Goal: Information Seeking & Learning: Compare options

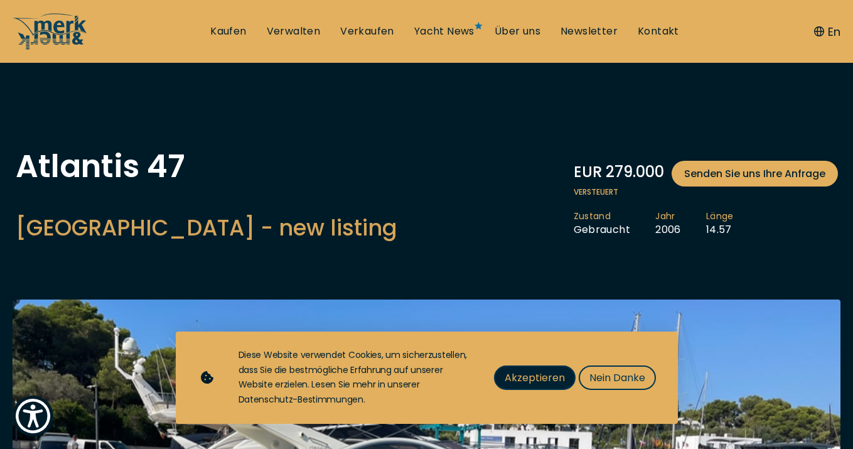
click at [548, 385] on span "Akzeptieren" at bounding box center [535, 378] width 60 height 16
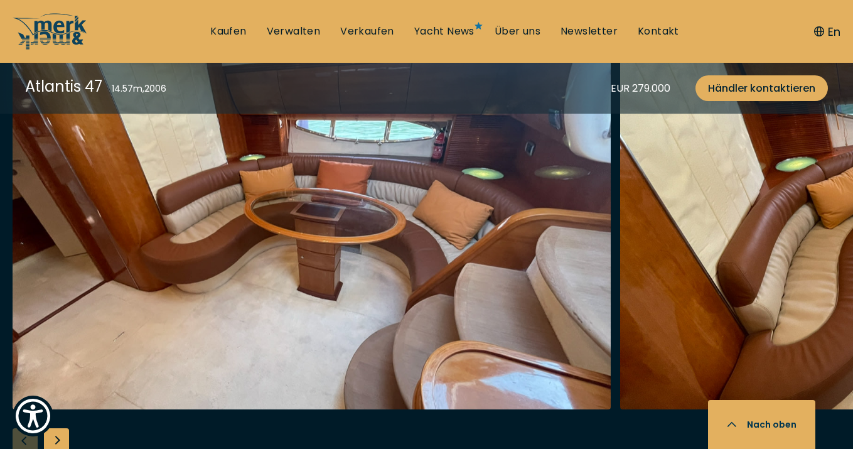
scroll to position [2381, 0]
click at [55, 436] on div "Next slide" at bounding box center [56, 440] width 25 height 25
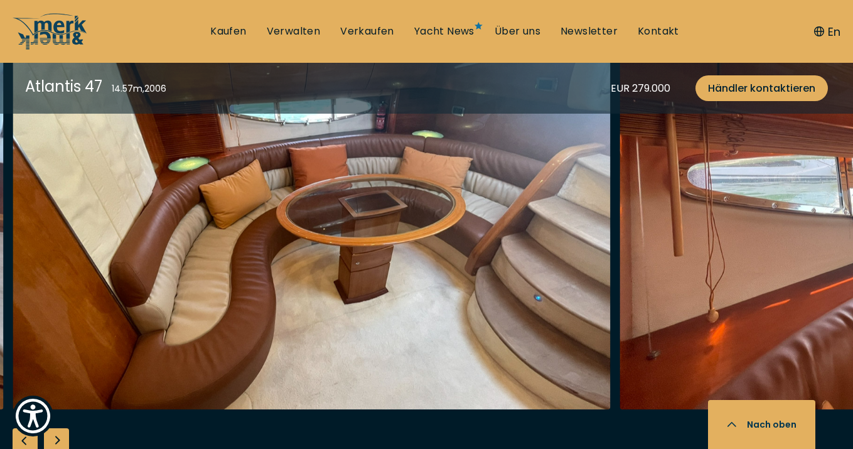
click at [55, 436] on div "Next slide" at bounding box center [56, 440] width 25 height 25
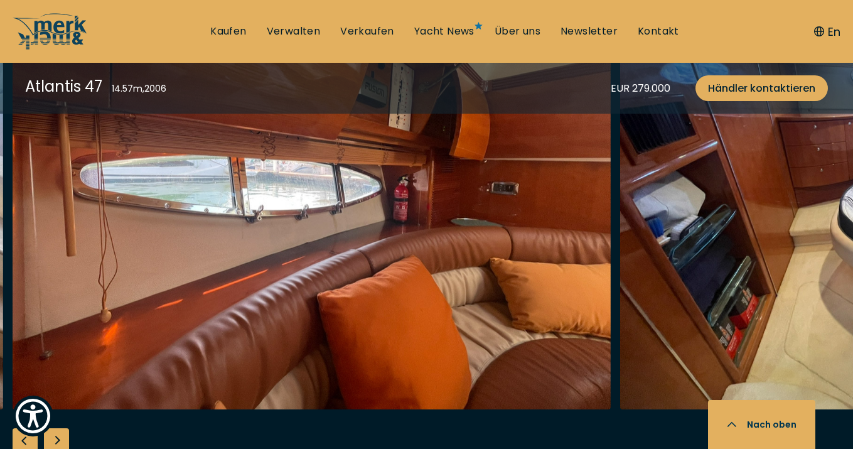
click at [55, 436] on div "Next slide" at bounding box center [56, 440] width 25 height 25
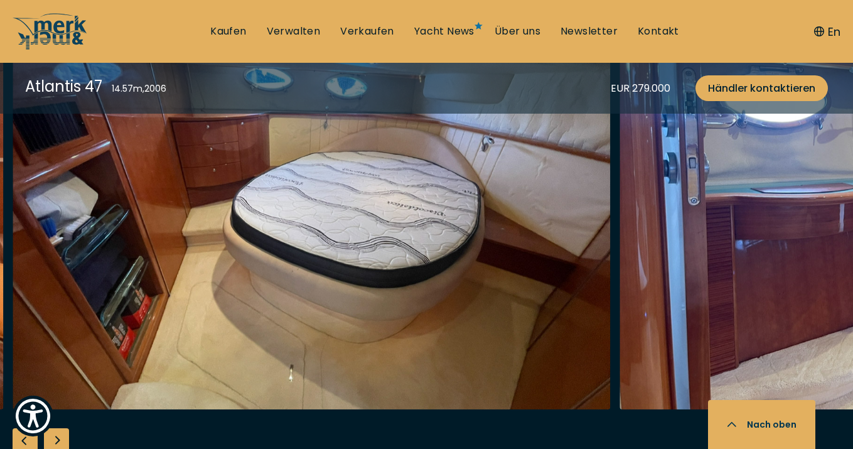
click at [55, 436] on div "Next slide" at bounding box center [56, 440] width 25 height 25
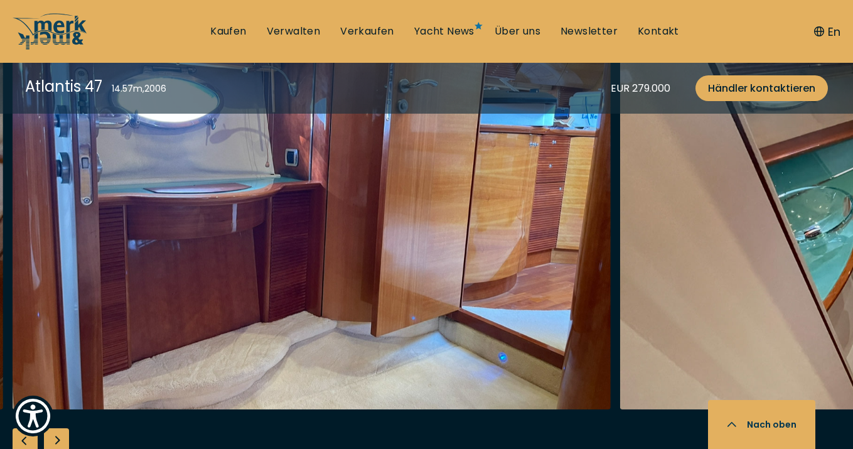
click at [55, 436] on div "Next slide" at bounding box center [56, 440] width 25 height 25
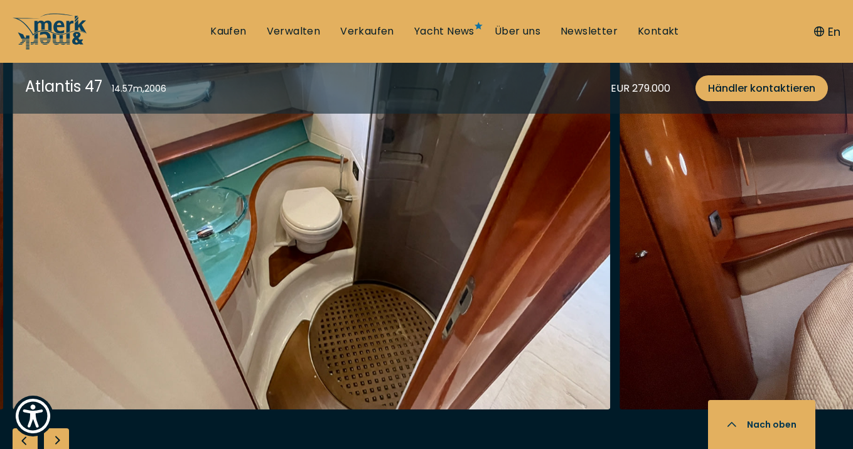
click at [55, 436] on div "Next slide" at bounding box center [56, 440] width 25 height 25
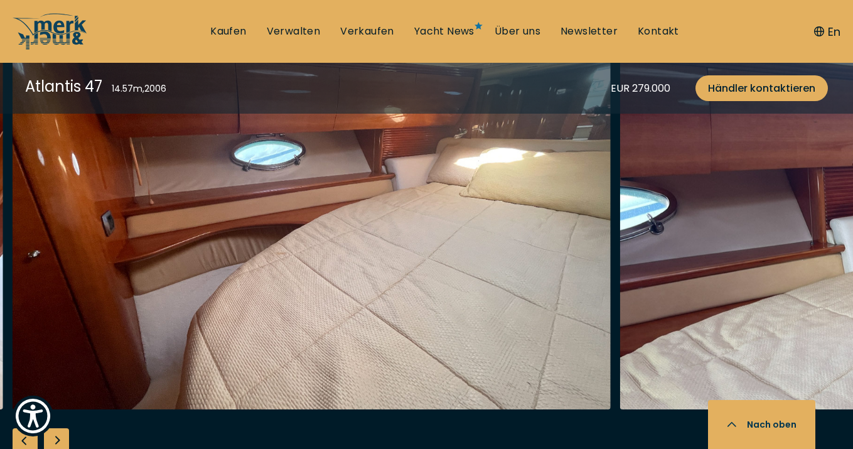
click at [55, 436] on div "Next slide" at bounding box center [56, 440] width 25 height 25
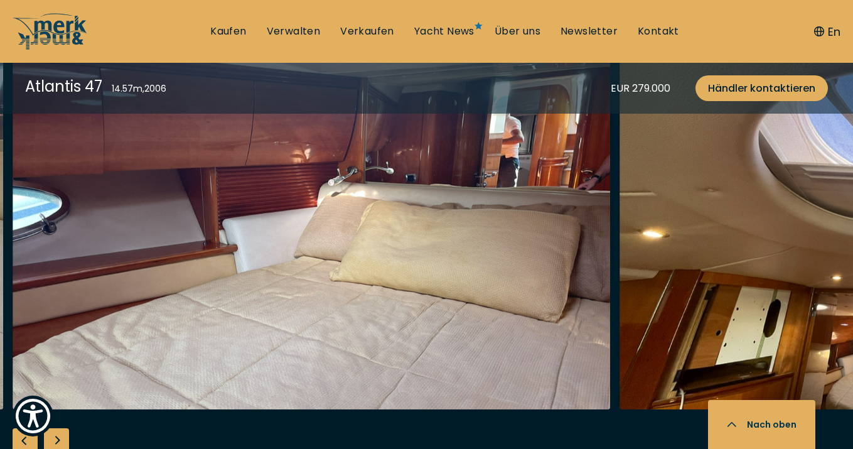
click at [55, 436] on div "Next slide" at bounding box center [56, 440] width 25 height 25
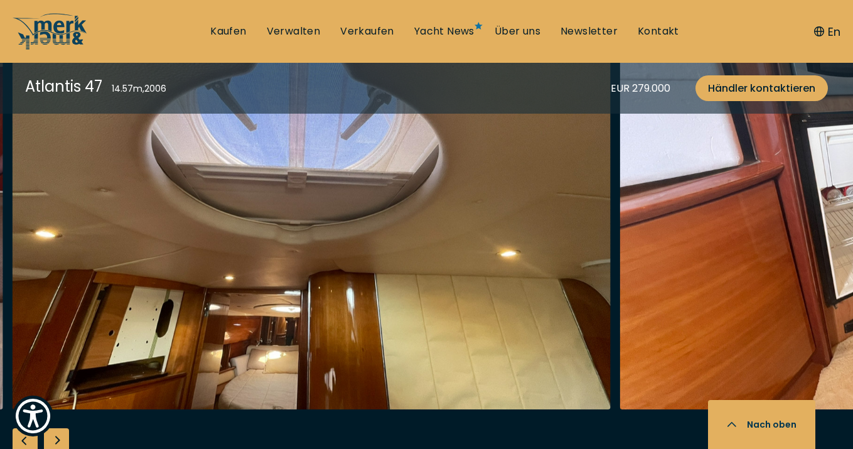
click at [55, 436] on div "Next slide" at bounding box center [56, 440] width 25 height 25
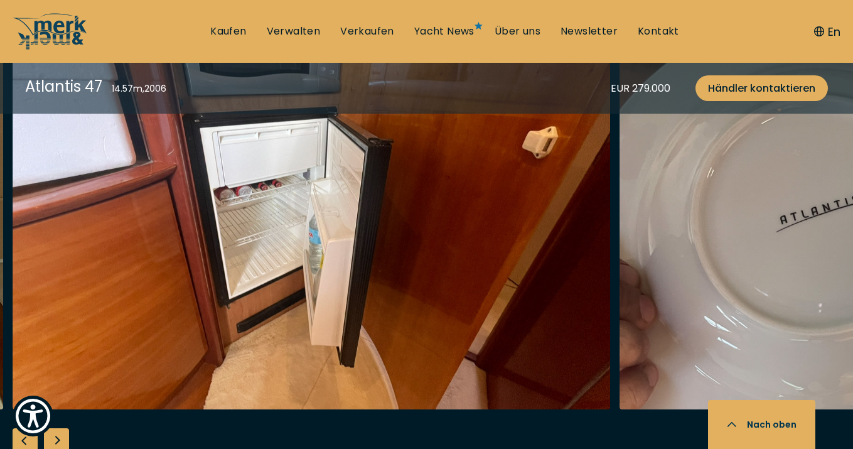
click at [55, 436] on div "Next slide" at bounding box center [56, 440] width 25 height 25
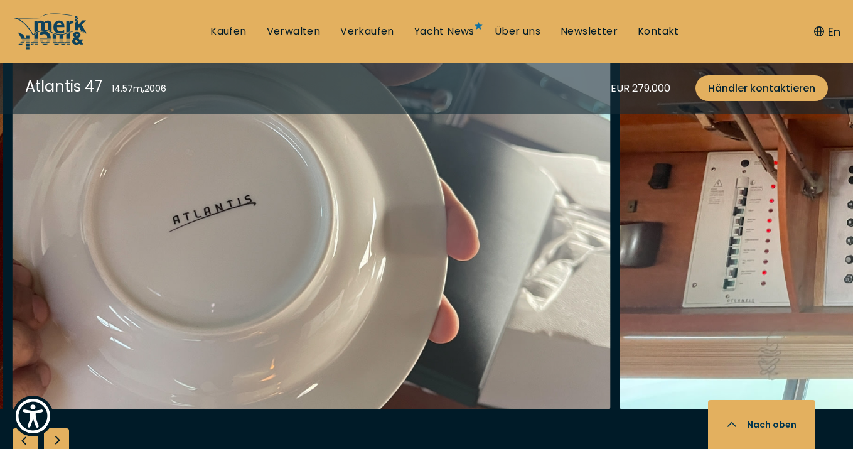
click at [55, 436] on div "Next slide" at bounding box center [56, 440] width 25 height 25
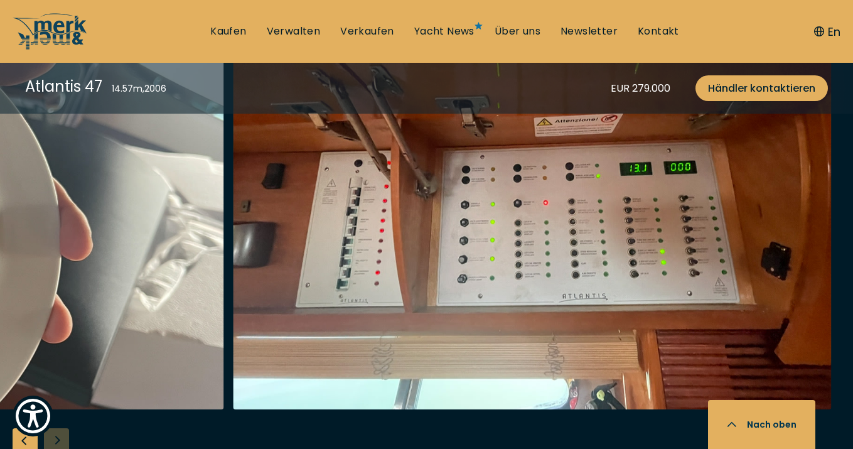
click at [55, 436] on div at bounding box center [426, 249] width 853 height 483
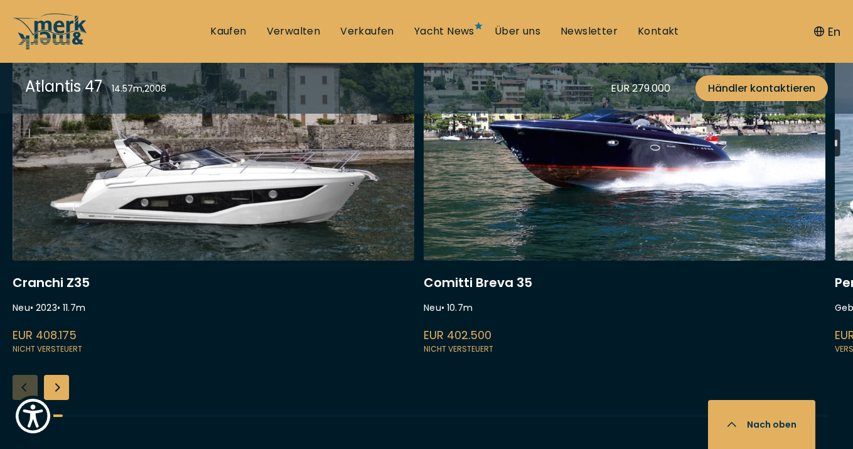
scroll to position [3439, 0]
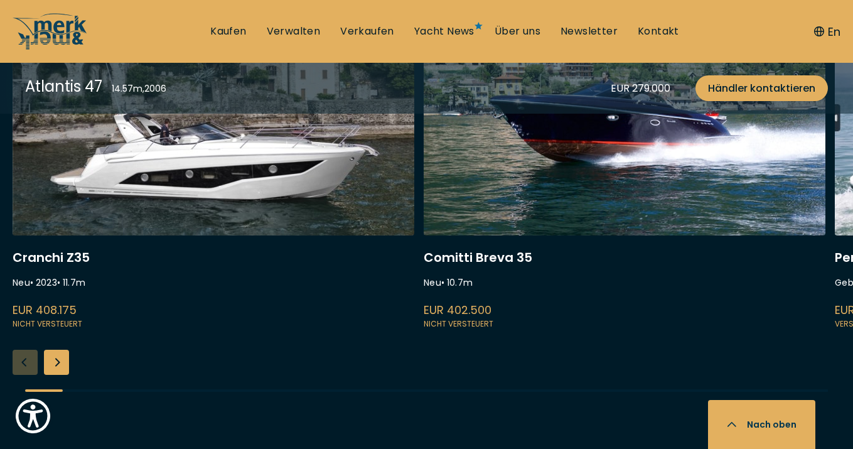
click at [180, 201] on link at bounding box center [214, 164] width 402 height 335
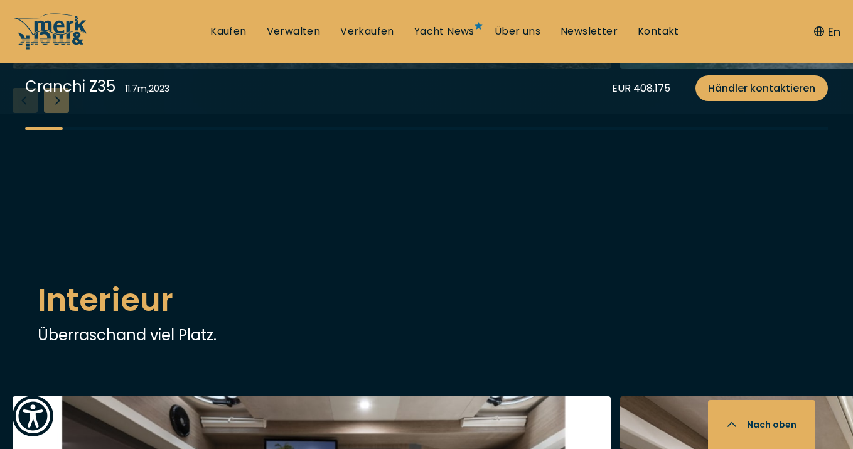
scroll to position [1458, 0]
click at [65, 113] on div "Next slide" at bounding box center [56, 100] width 25 height 25
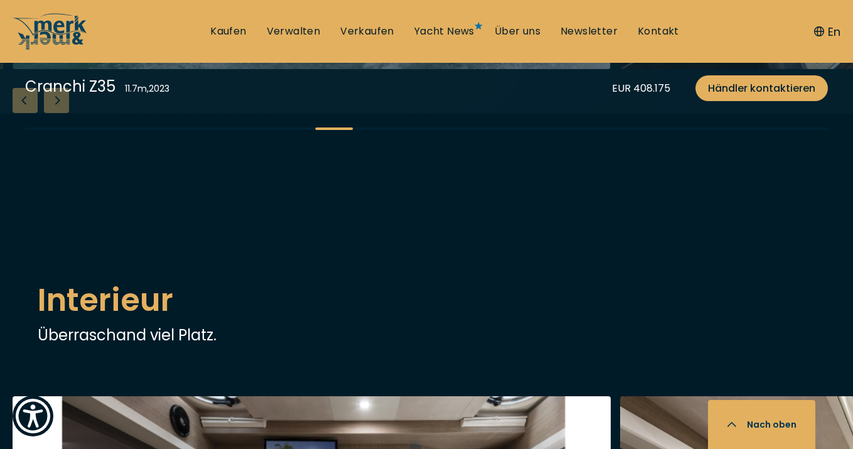
click at [65, 113] on div "Next slide" at bounding box center [56, 100] width 25 height 25
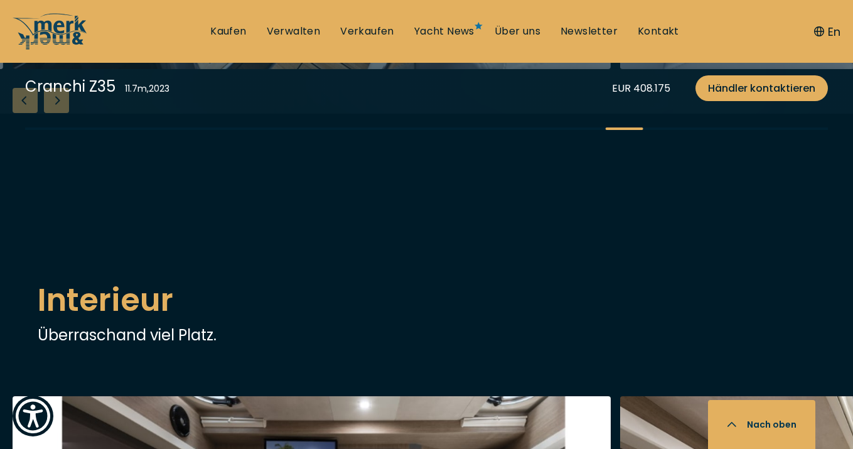
click at [65, 113] on div "Next slide" at bounding box center [56, 100] width 25 height 25
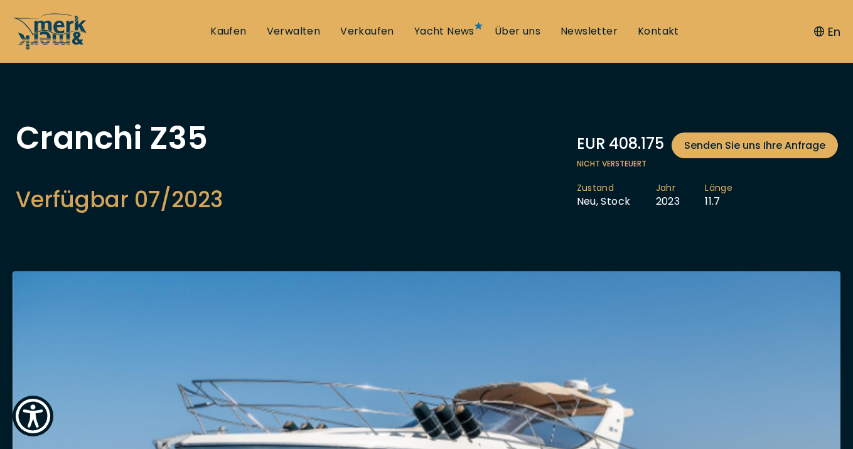
scroll to position [39, 0]
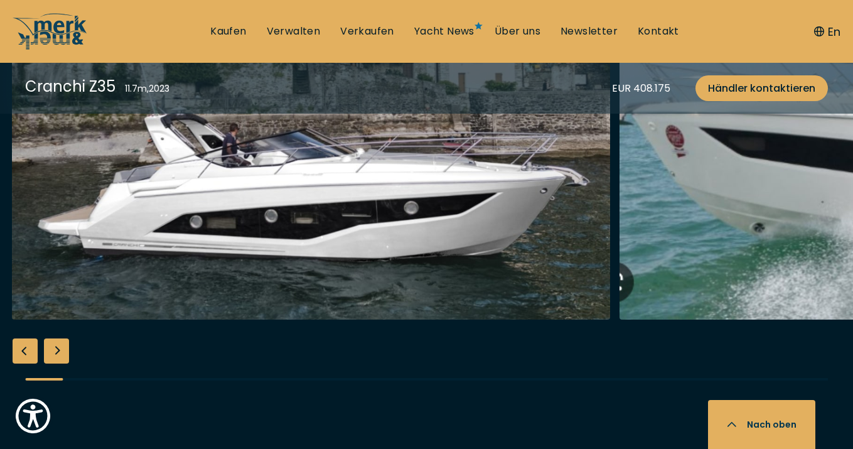
scroll to position [1515, 0]
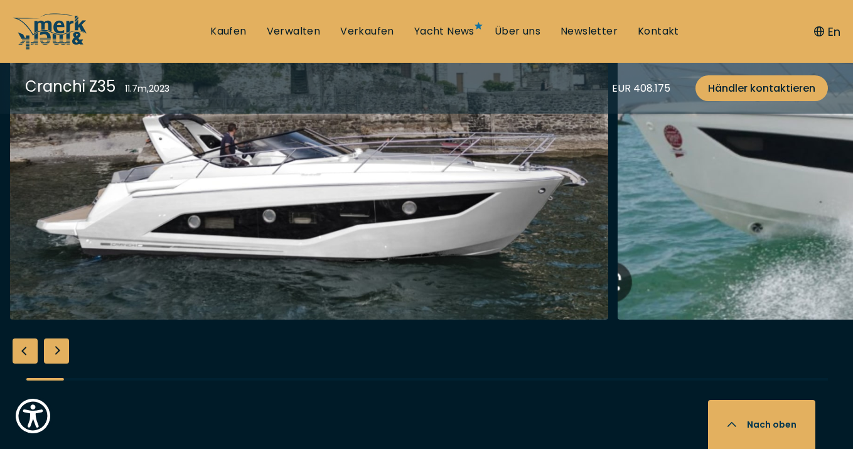
click at [58, 353] on div "Next slide" at bounding box center [56, 350] width 25 height 25
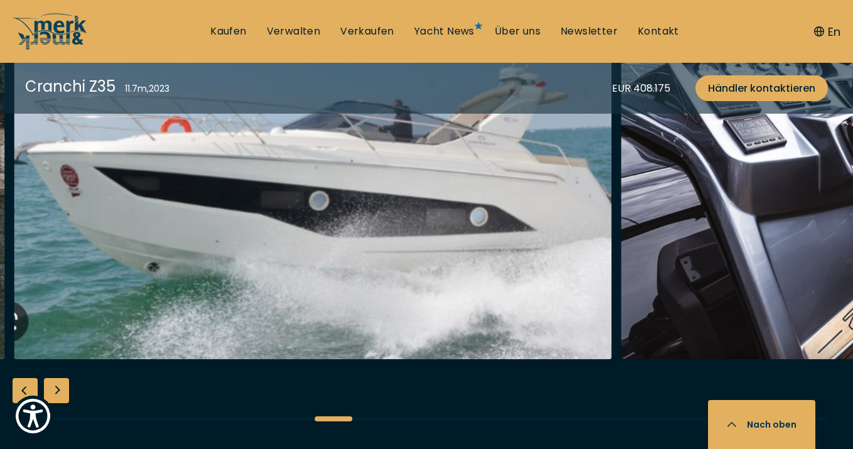
scroll to position [1475, 0]
click at [57, 389] on div "Next slide" at bounding box center [56, 390] width 25 height 25
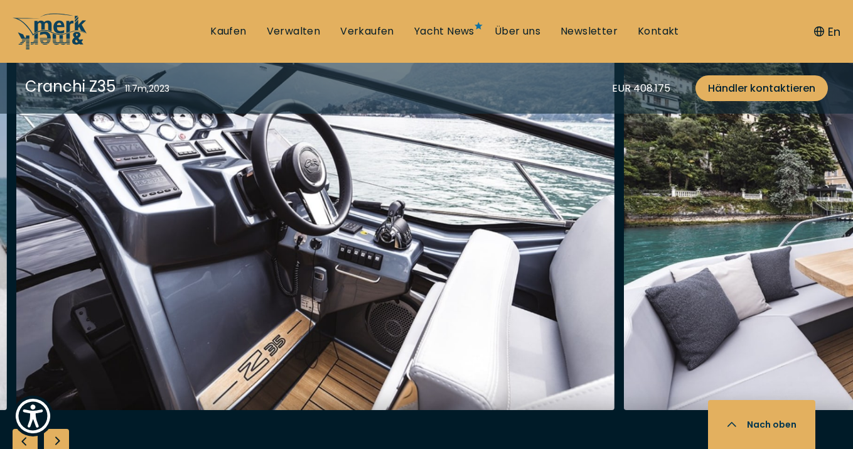
scroll to position [1425, 0]
click at [60, 439] on div "Next slide" at bounding box center [56, 441] width 25 height 25
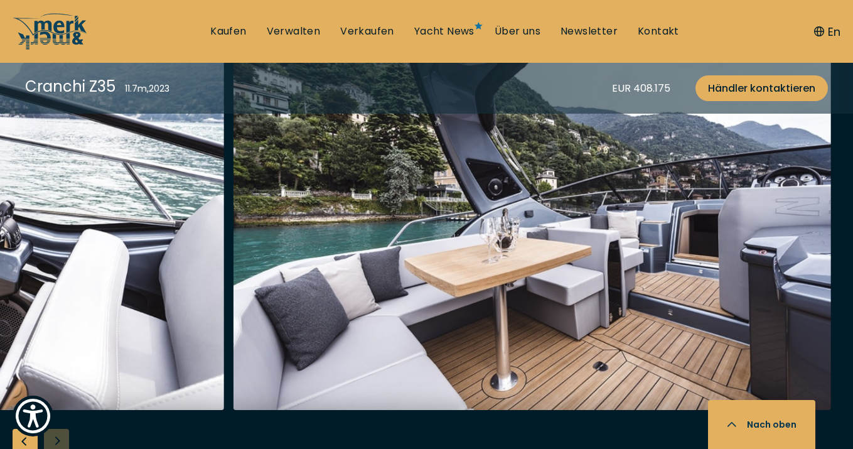
click at [60, 439] on div at bounding box center [426, 249] width 853 height 483
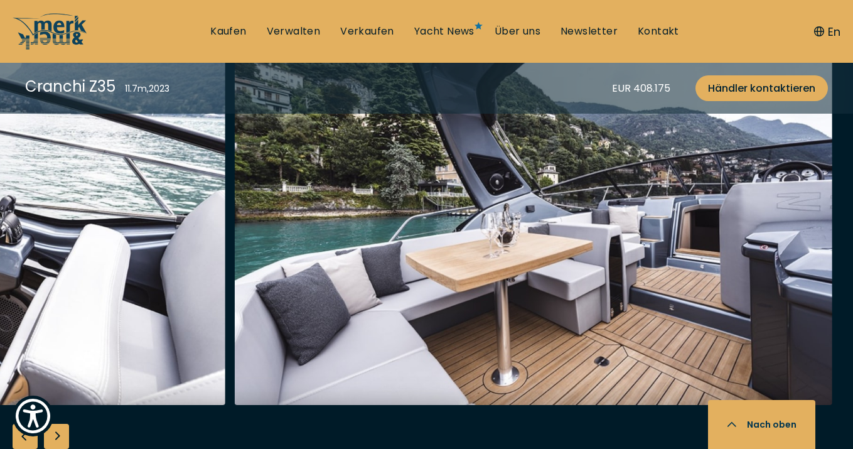
scroll to position [1429, 0]
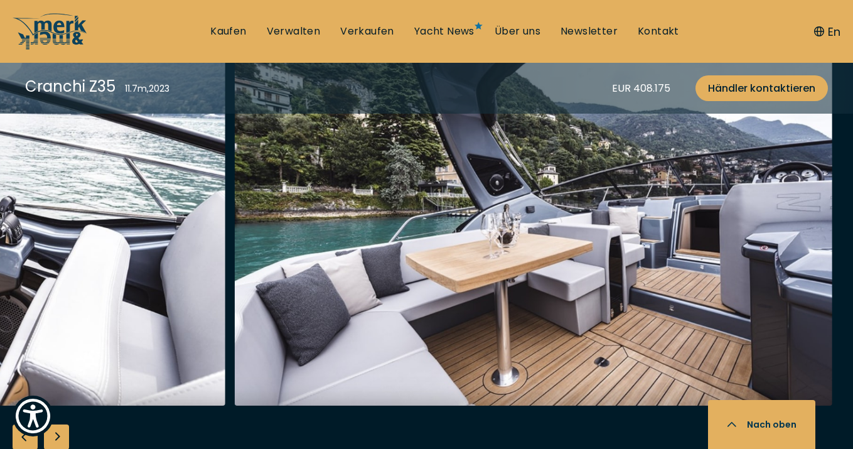
click at [19, 440] on div "Previous slide" at bounding box center [25, 436] width 25 height 25
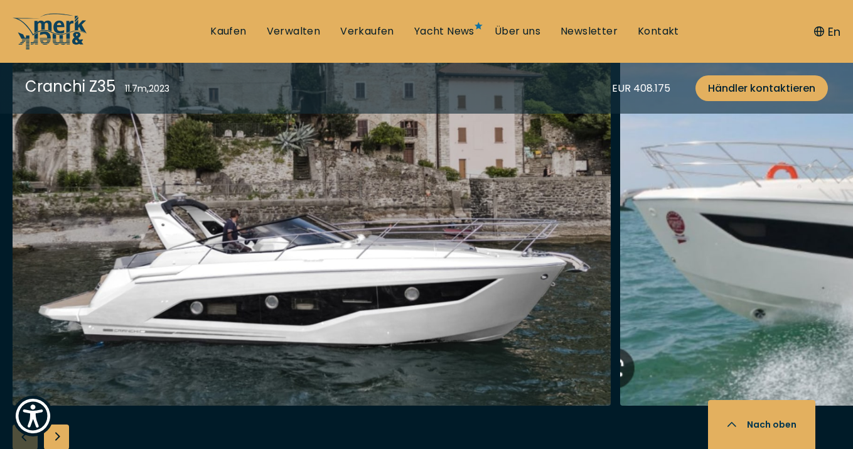
click at [19, 440] on div at bounding box center [426, 245] width 853 height 483
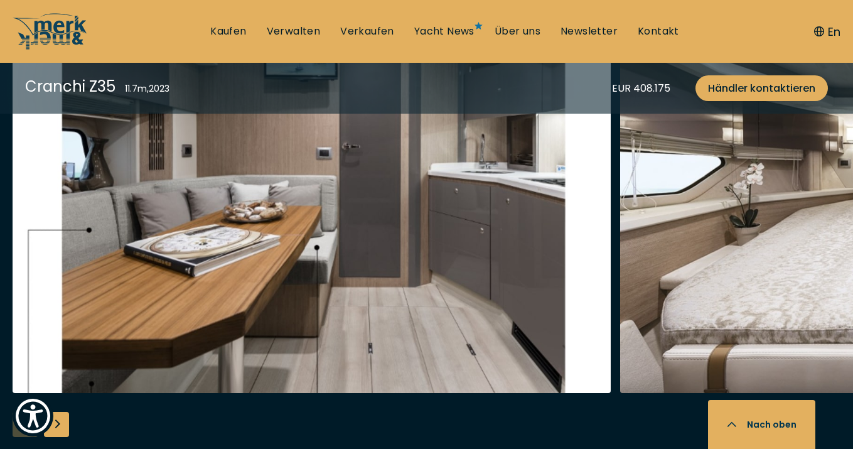
scroll to position [2169, 0]
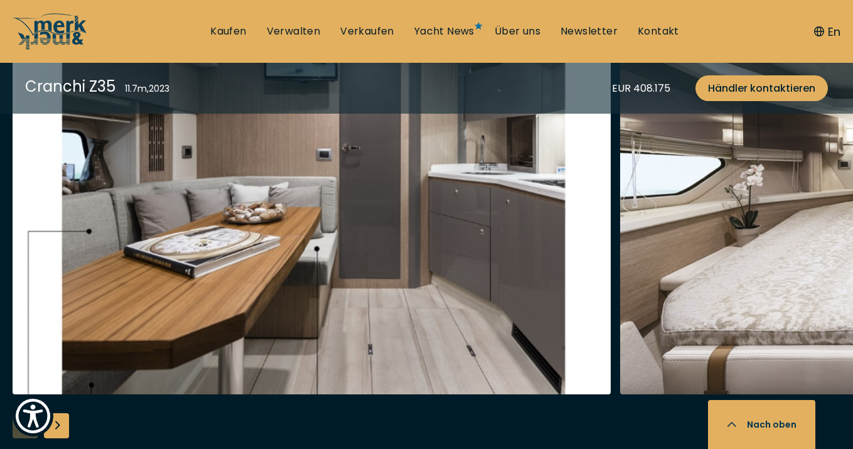
click at [57, 429] on div "Next slide" at bounding box center [56, 425] width 25 height 25
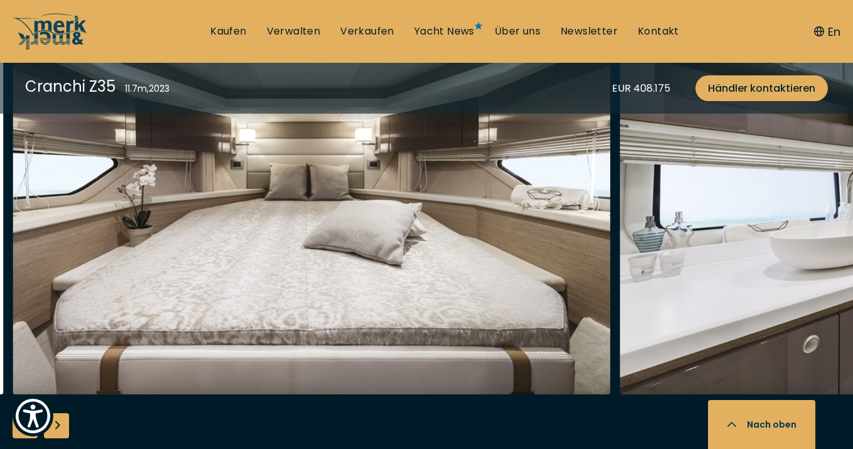
click at [57, 429] on div "Next slide" at bounding box center [56, 425] width 25 height 25
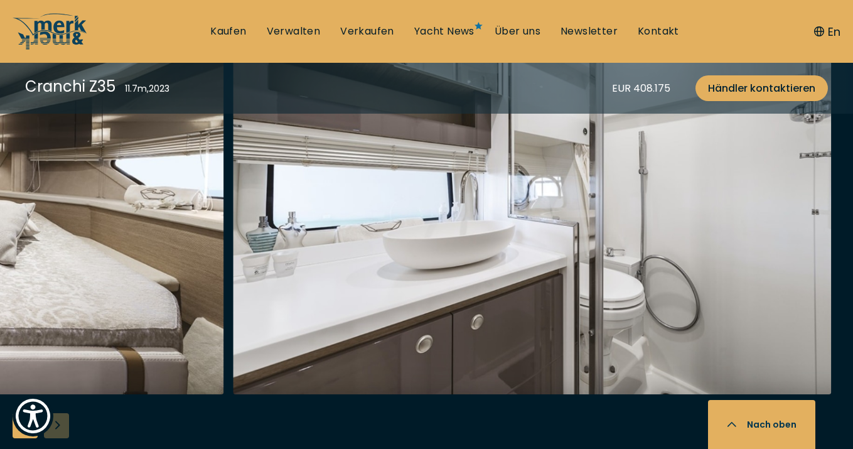
click at [57, 429] on div at bounding box center [426, 233] width 853 height 483
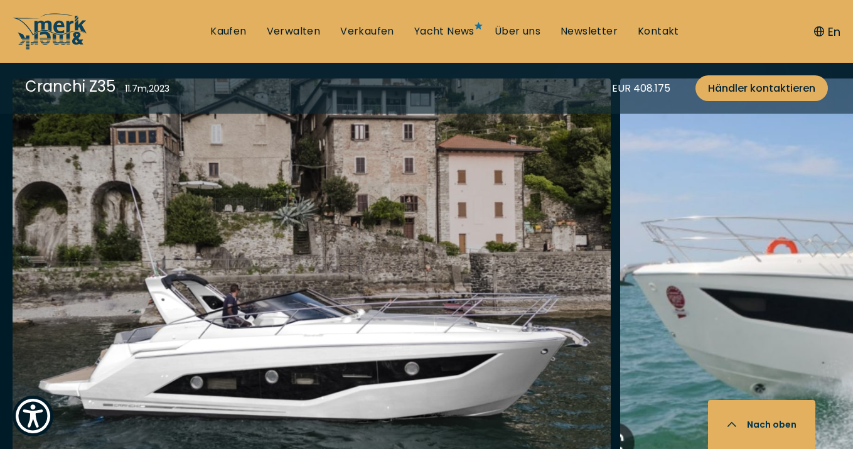
scroll to position [1383, 0]
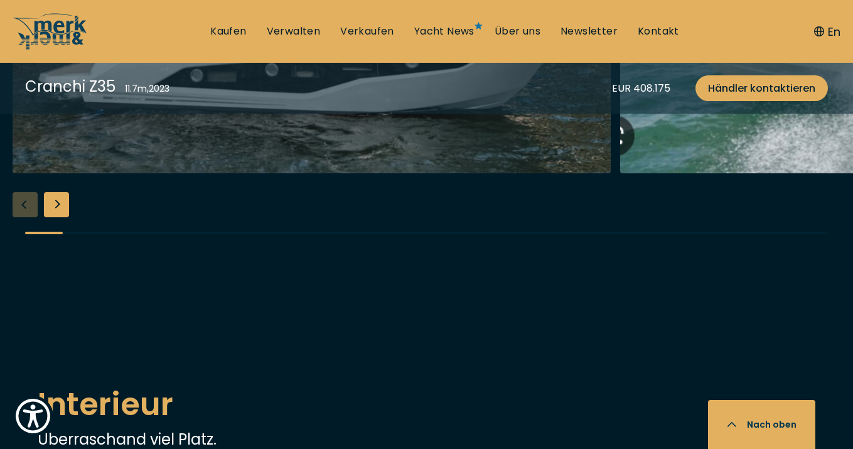
scroll to position [1662, 0]
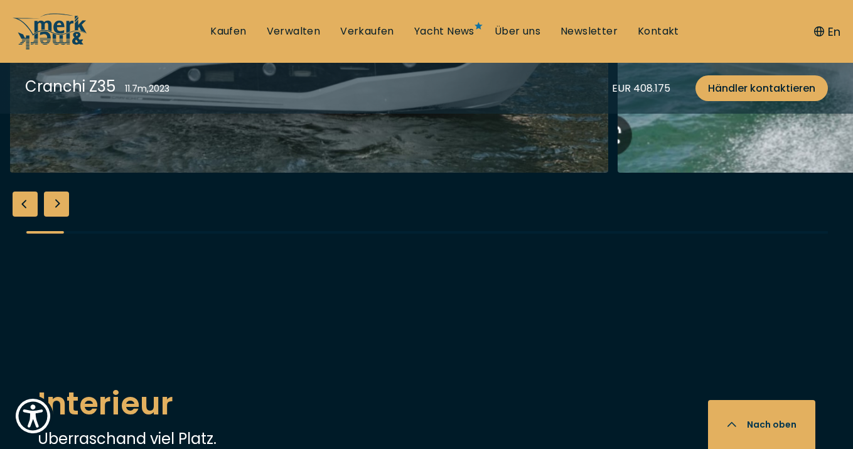
click at [734, 426] on icon "button" at bounding box center [732, 426] width 10 height 10
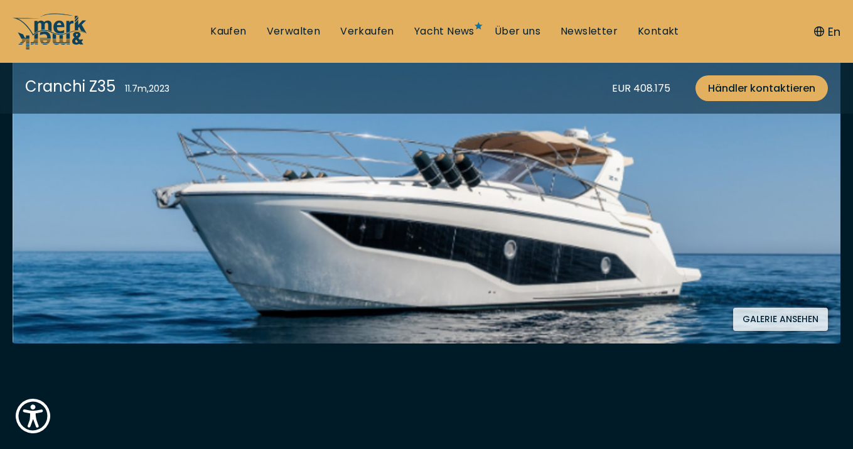
scroll to position [282, 0]
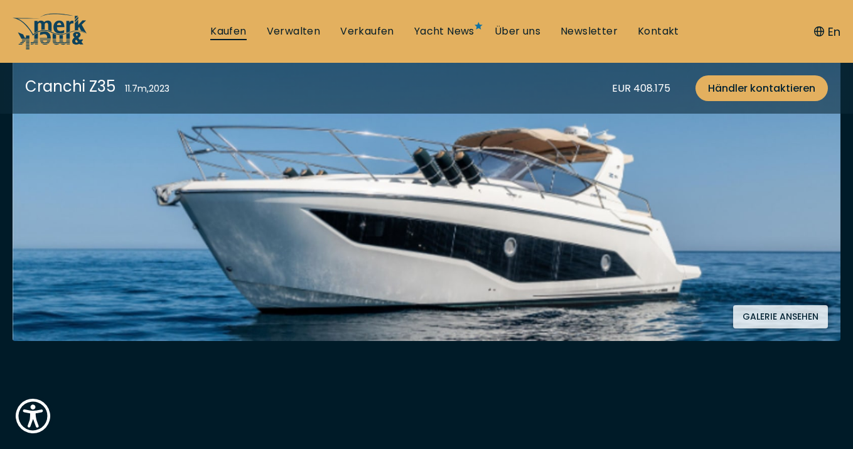
click at [236, 30] on link "Kaufen" at bounding box center [228, 31] width 36 height 14
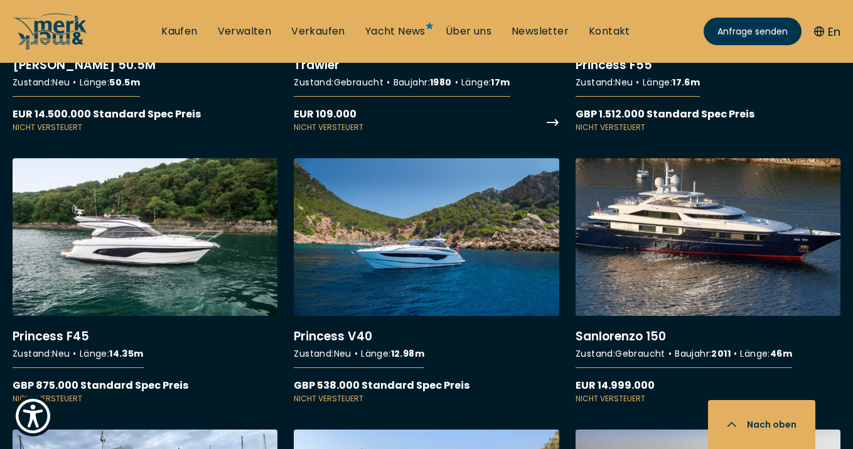
scroll to position [8870, 0]
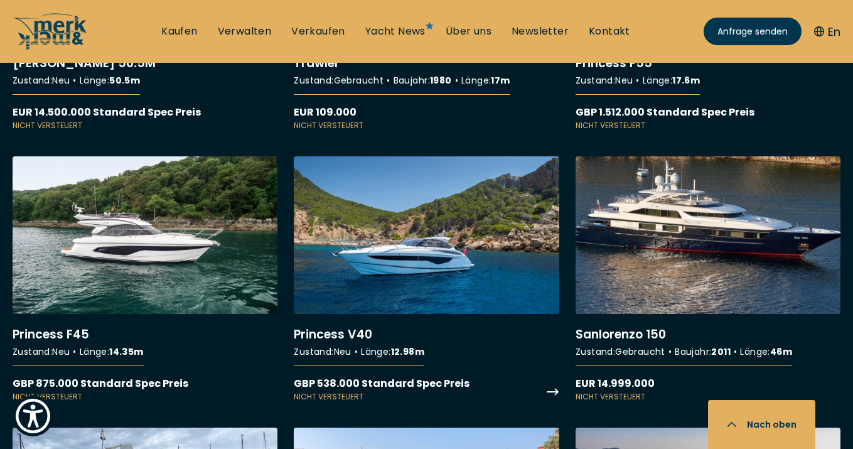
click at [412, 268] on link "More details about Princess V40" at bounding box center [426, 279] width 265 height 246
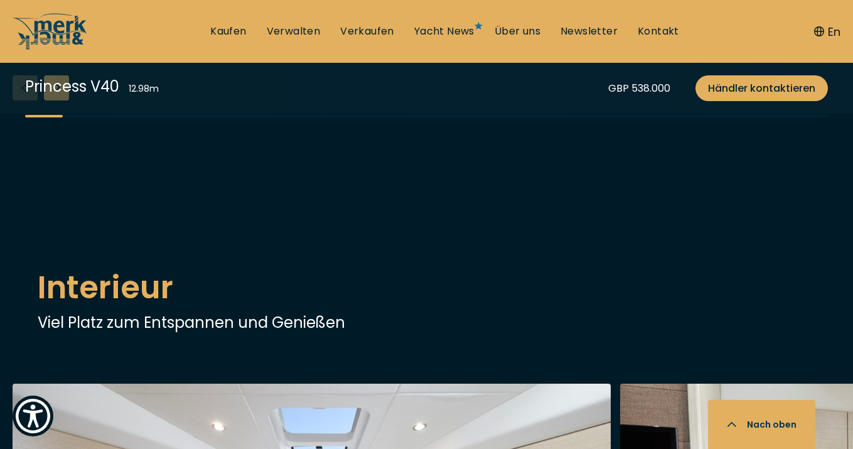
scroll to position [1720, 0]
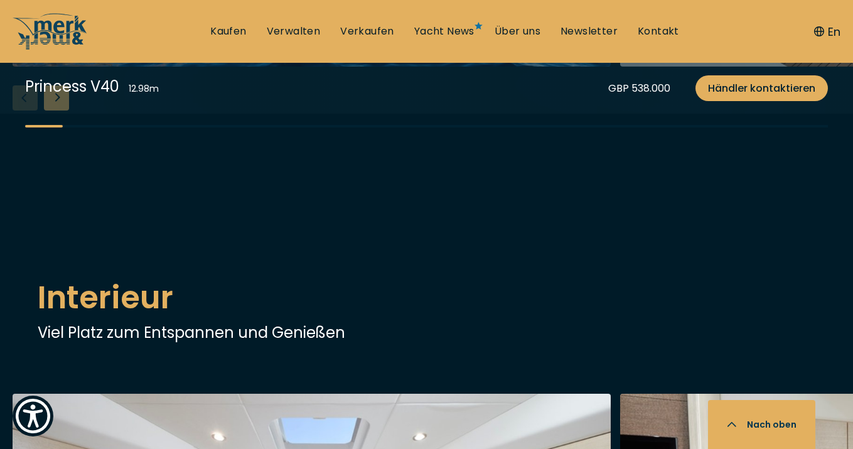
click at [63, 111] on div "Next slide" at bounding box center [56, 97] width 25 height 25
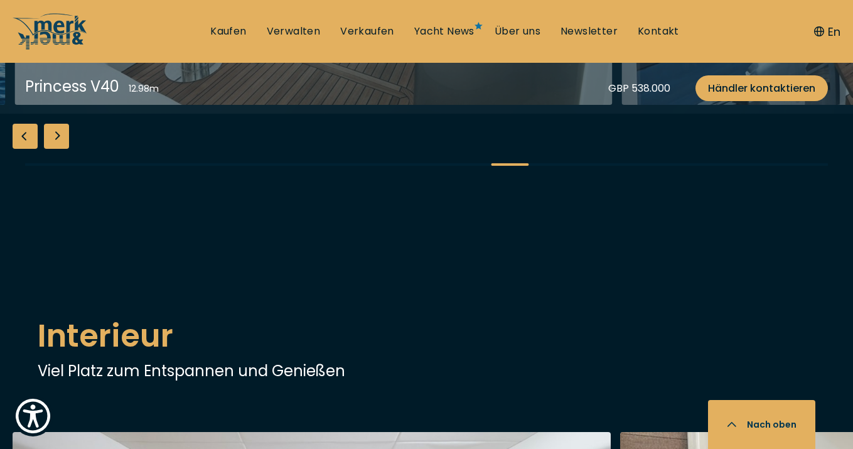
scroll to position [1682, 0]
click at [57, 149] on div "Next slide" at bounding box center [56, 136] width 25 height 25
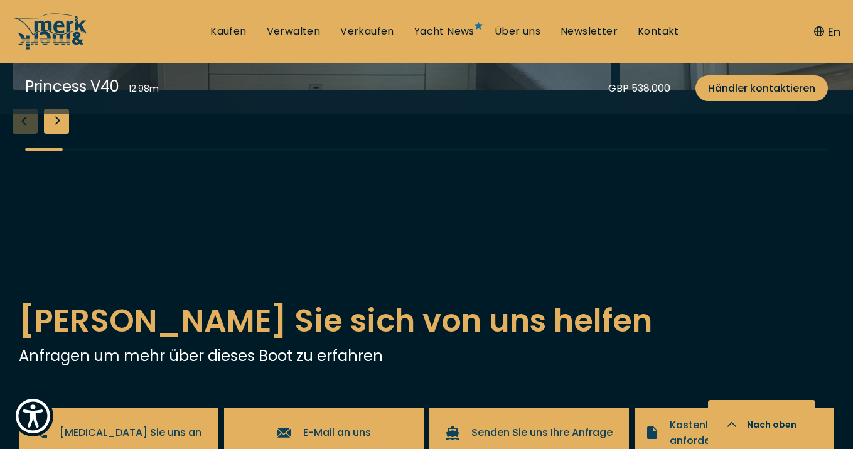
scroll to position [2425, 0]
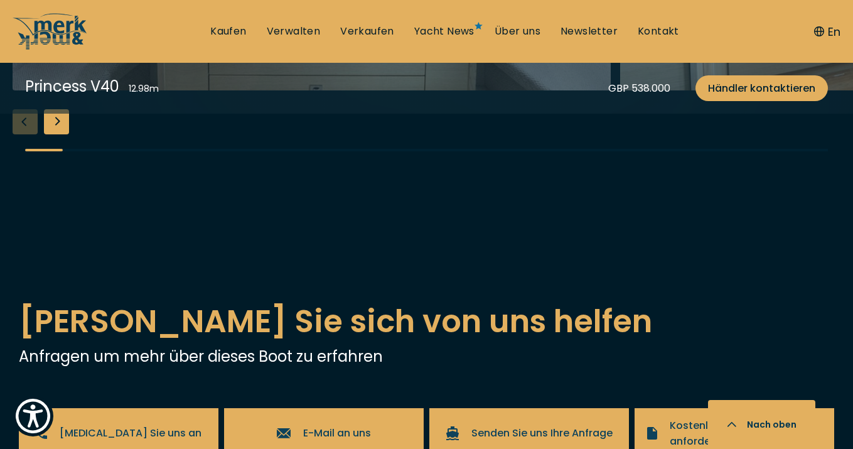
click at [58, 134] on div "Next slide" at bounding box center [56, 121] width 25 height 25
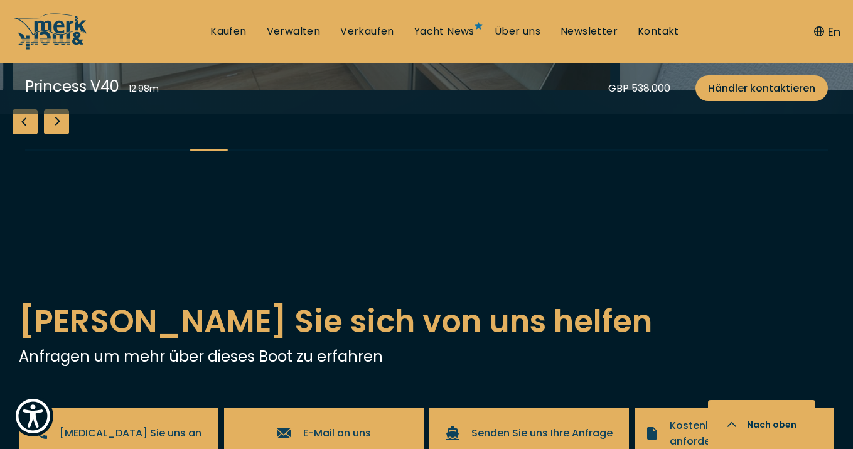
click at [58, 134] on div "Next slide" at bounding box center [56, 121] width 25 height 25
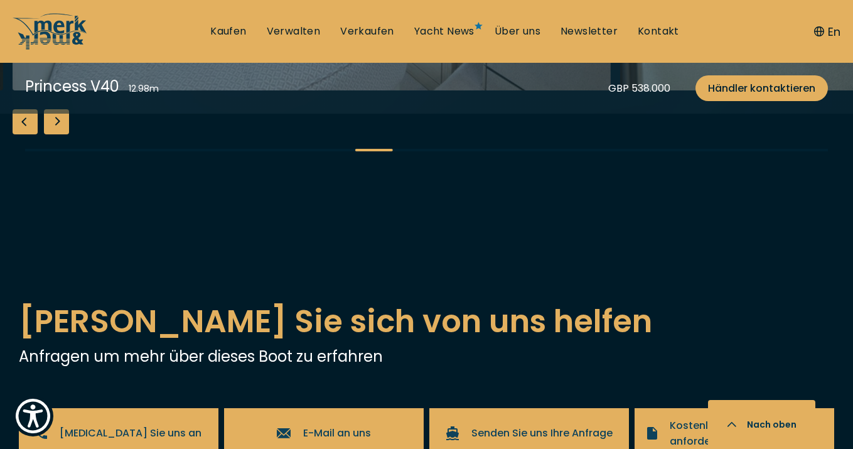
click at [58, 134] on div "Next slide" at bounding box center [56, 121] width 25 height 25
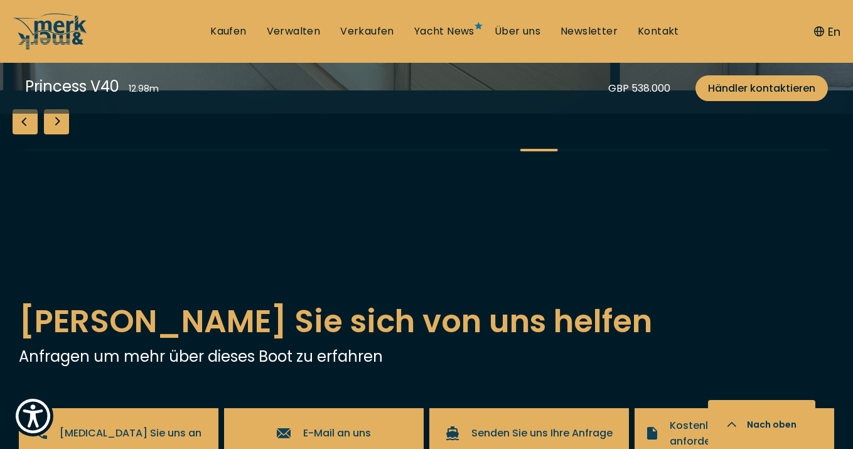
click at [58, 134] on div "Next slide" at bounding box center [56, 121] width 25 height 25
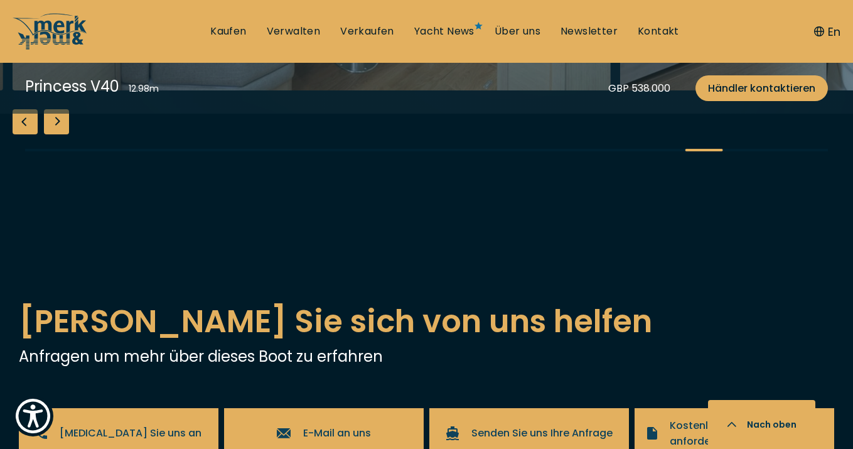
click at [58, 134] on div "Next slide" at bounding box center [56, 121] width 25 height 25
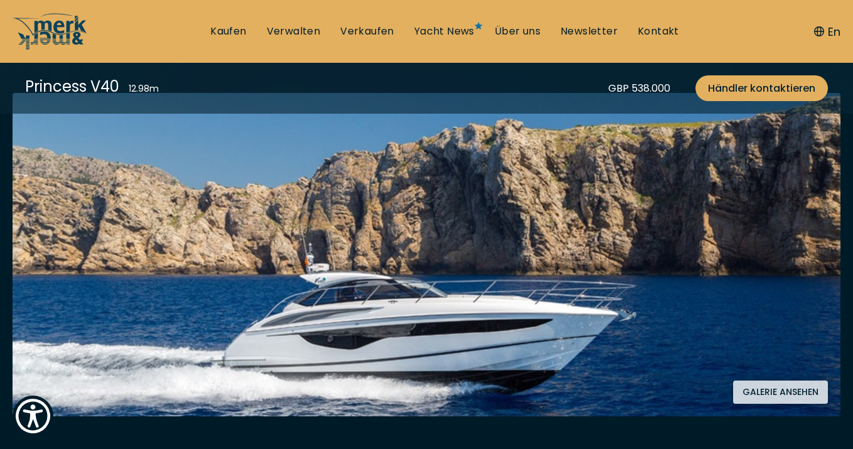
scroll to position [242, 0]
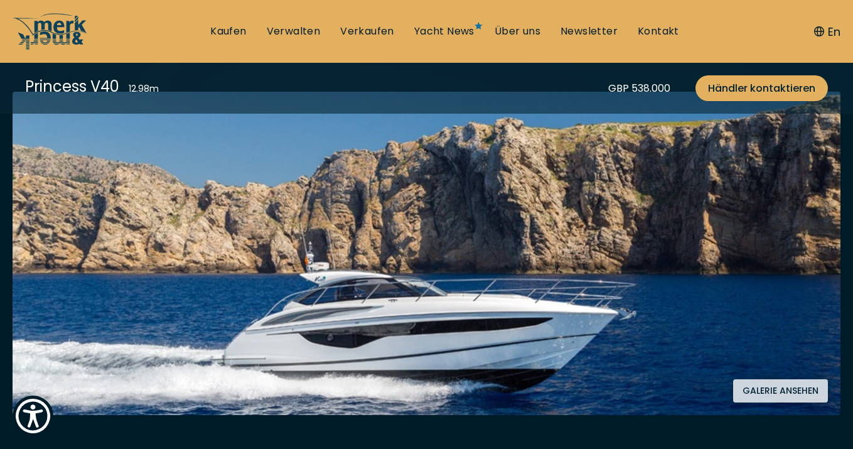
click at [786, 392] on button "Galerie ansehen" at bounding box center [780, 390] width 95 height 23
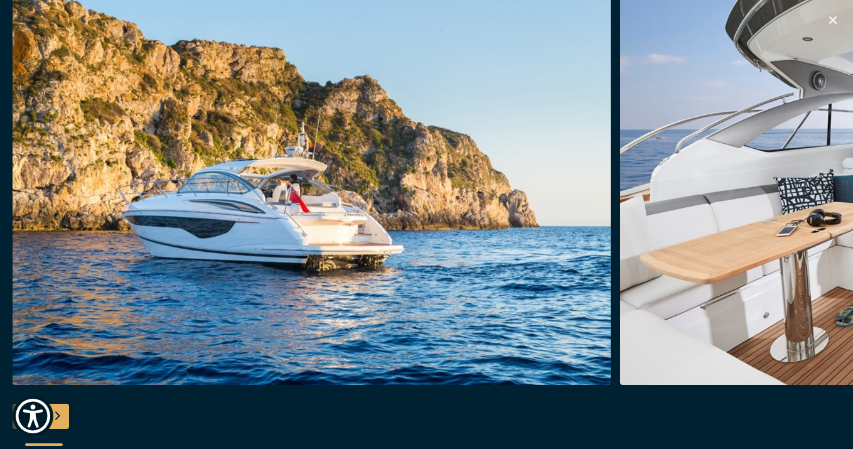
click at [63, 414] on div "Next slide" at bounding box center [56, 416] width 25 height 25
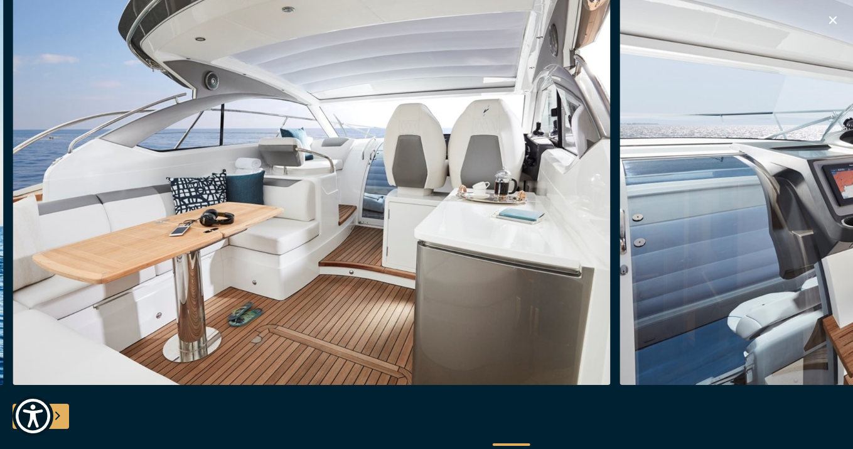
click at [63, 414] on div "Next slide" at bounding box center [56, 416] width 25 height 25
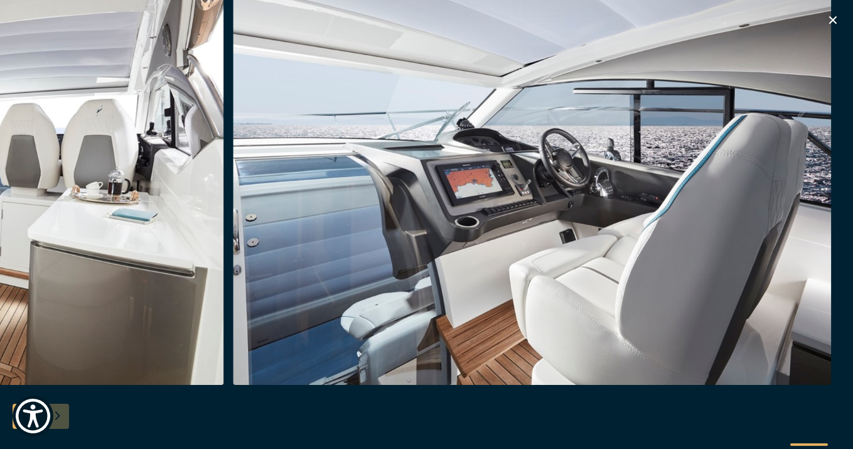
click at [63, 414] on div at bounding box center [426, 224] width 853 height 483
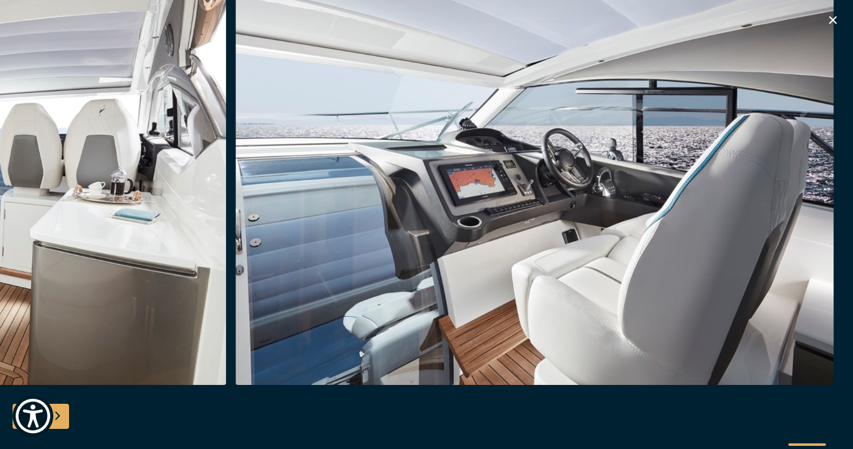
click at [834, 19] on icon "button" at bounding box center [833, 20] width 8 height 8
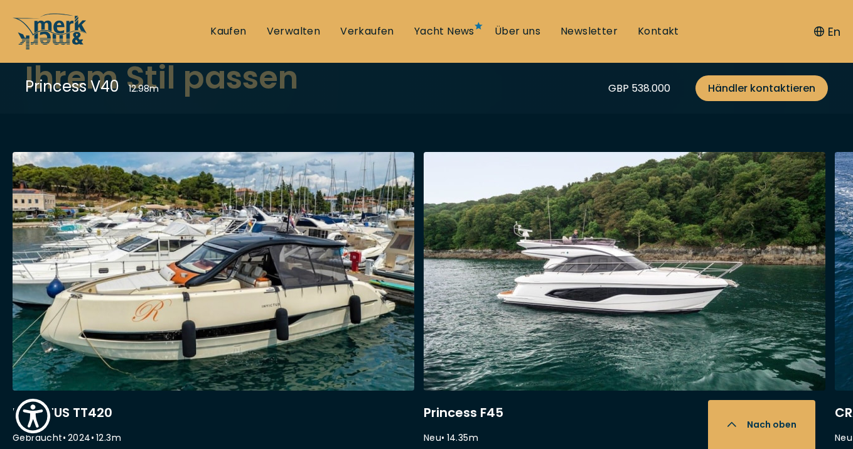
scroll to position [3317, 0]
click at [561, 225] on link at bounding box center [625, 319] width 402 height 335
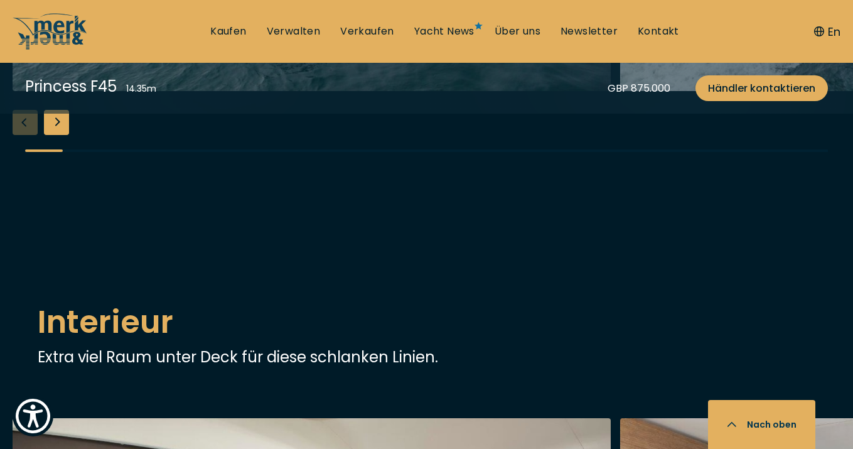
scroll to position [1388, 0]
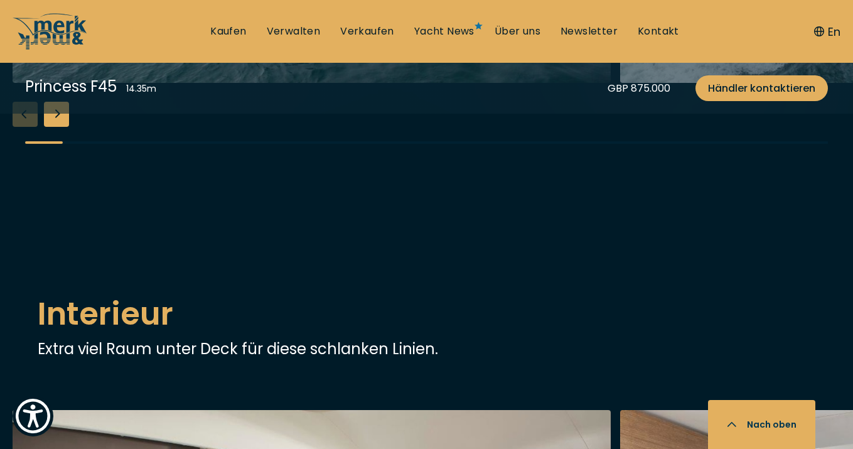
click at [58, 127] on div "Next slide" at bounding box center [56, 114] width 25 height 25
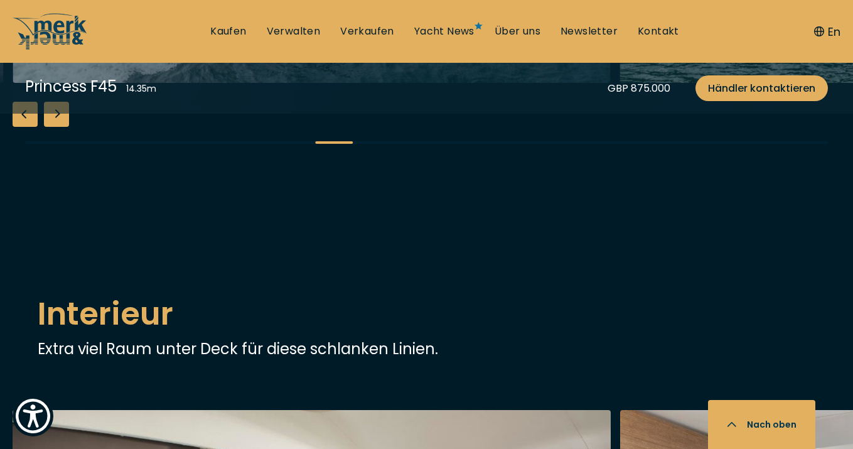
click at [58, 127] on div "Next slide" at bounding box center [56, 114] width 25 height 25
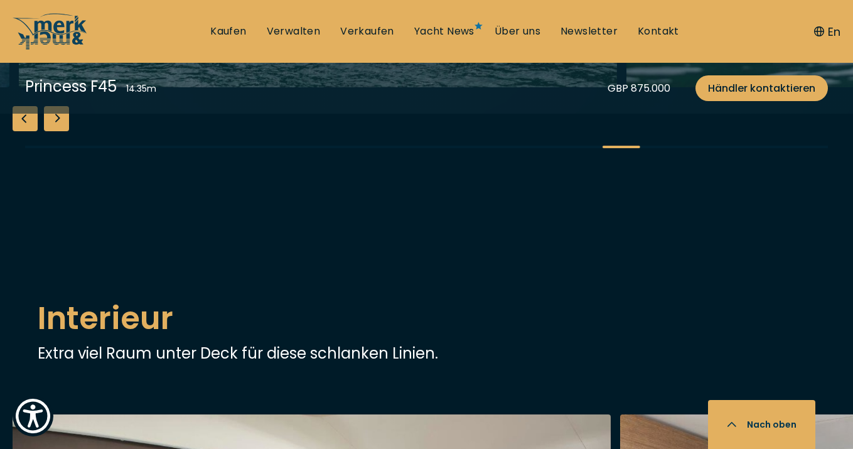
click at [58, 131] on div "Next slide" at bounding box center [56, 118] width 25 height 25
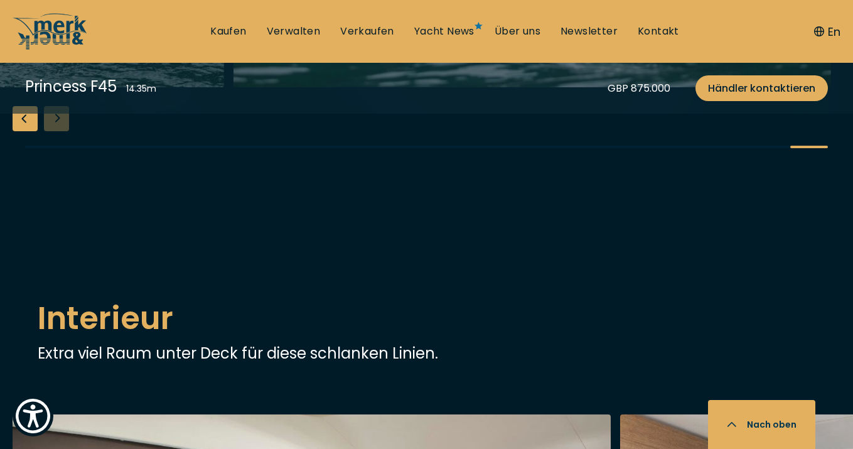
scroll to position [1383, 0]
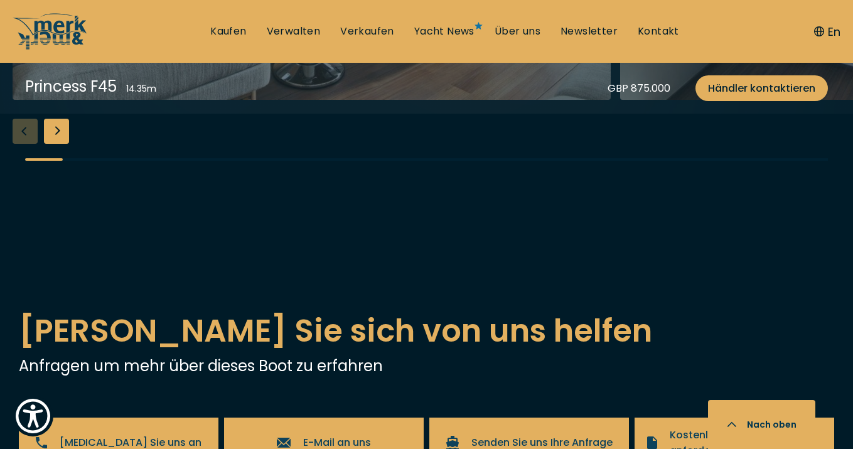
scroll to position [2108, 0]
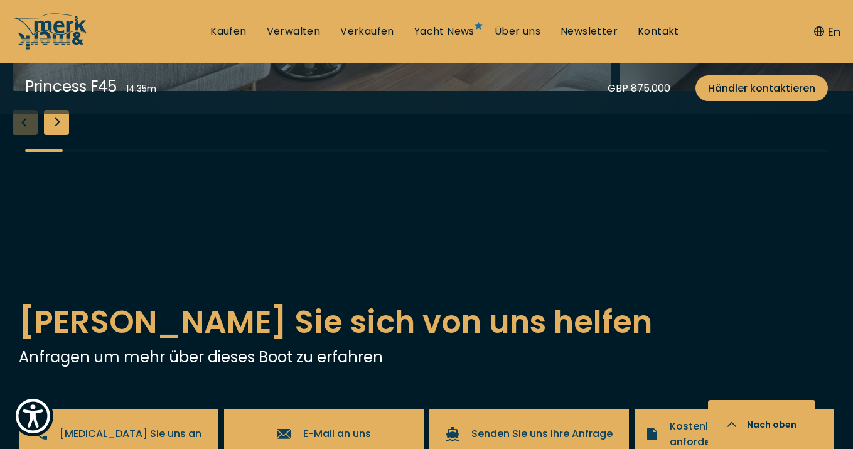
click at [55, 135] on div "Next slide" at bounding box center [56, 122] width 25 height 25
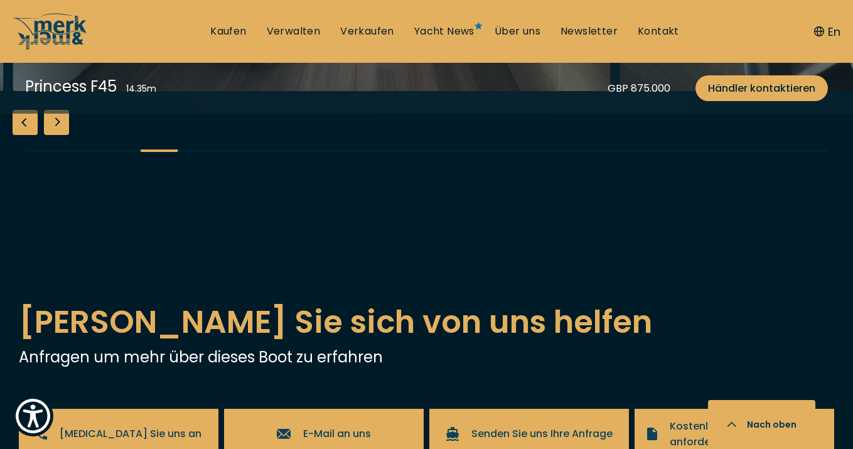
click at [55, 135] on div "Next slide" at bounding box center [56, 122] width 25 height 25
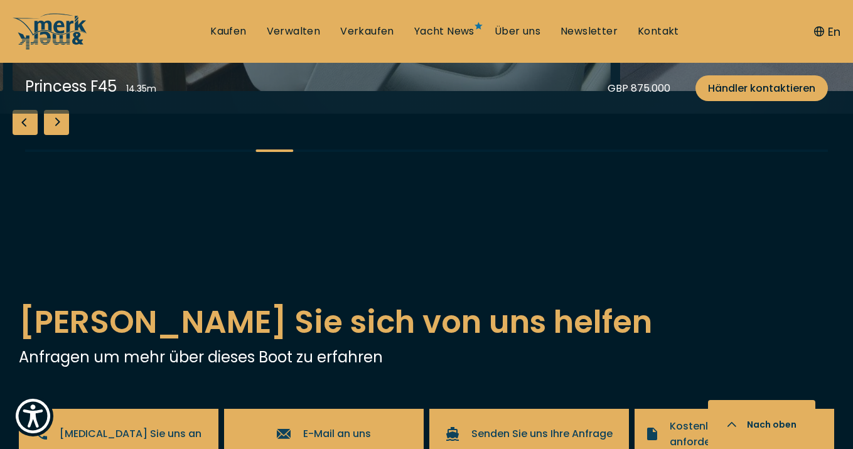
click at [55, 135] on div "Next slide" at bounding box center [56, 122] width 25 height 25
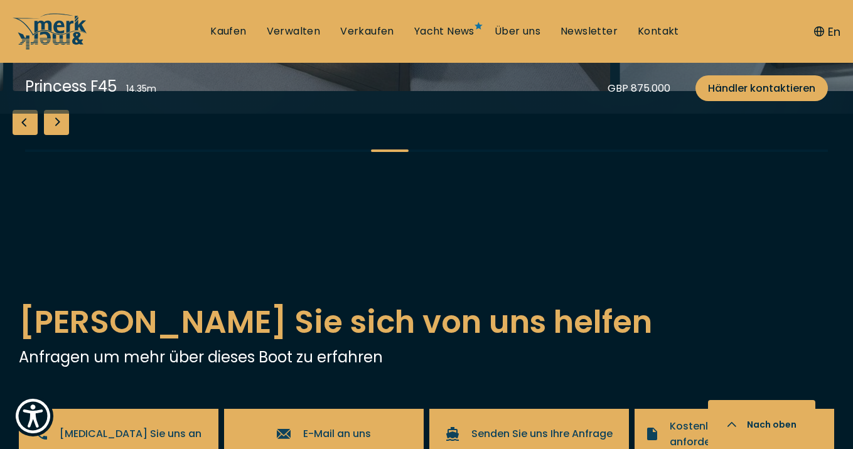
click at [55, 135] on div "Next slide" at bounding box center [56, 122] width 25 height 25
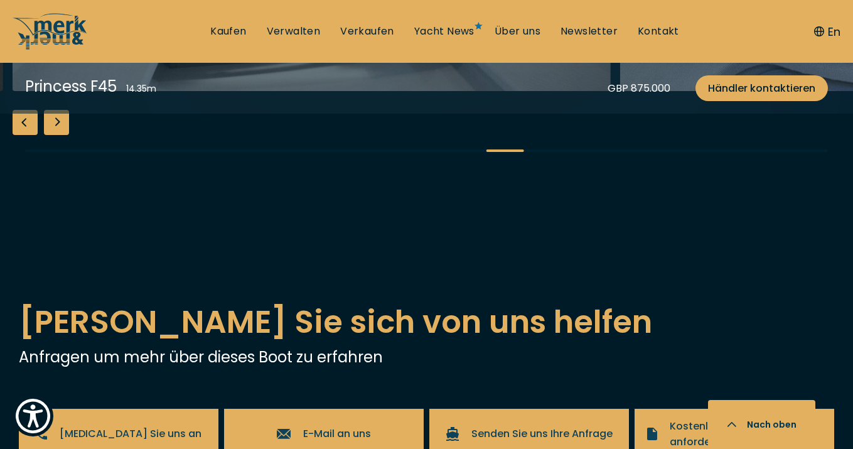
click at [14, 135] on div "Previous slide" at bounding box center [25, 122] width 25 height 25
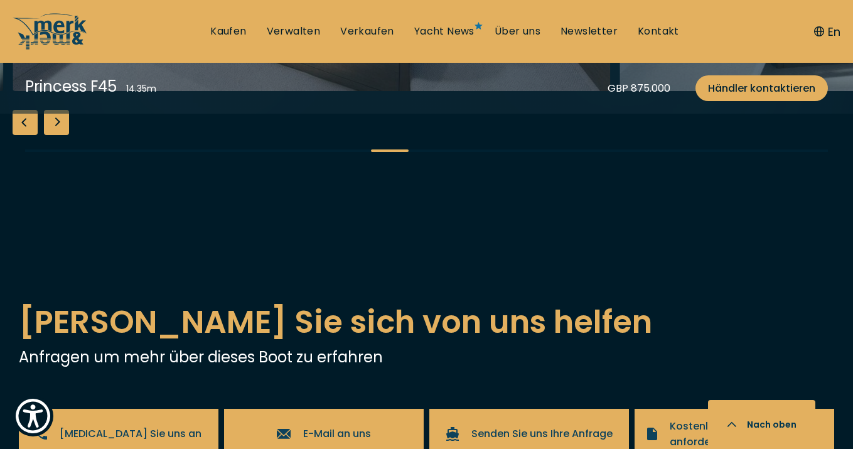
click at [63, 135] on div "Next slide" at bounding box center [56, 122] width 25 height 25
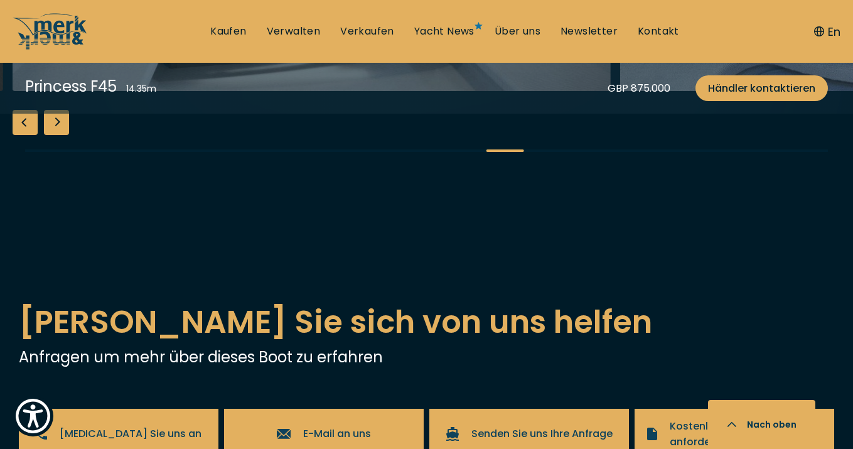
click at [63, 135] on div "Next slide" at bounding box center [56, 122] width 25 height 25
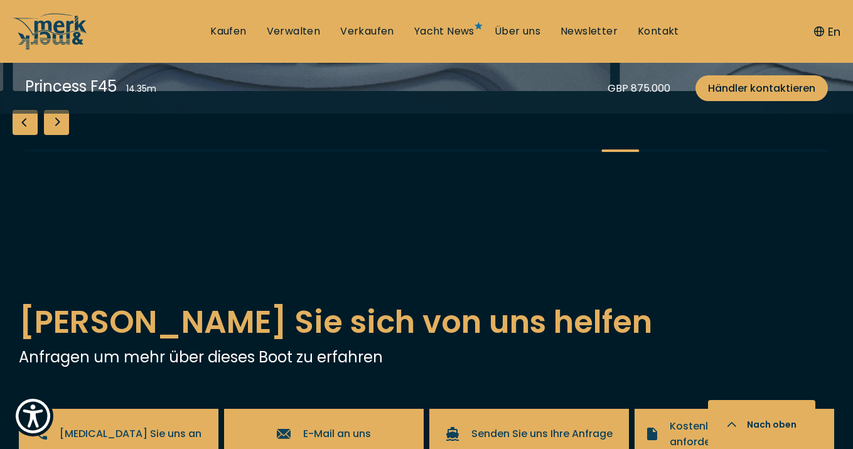
click at [63, 135] on div "Next slide" at bounding box center [56, 122] width 25 height 25
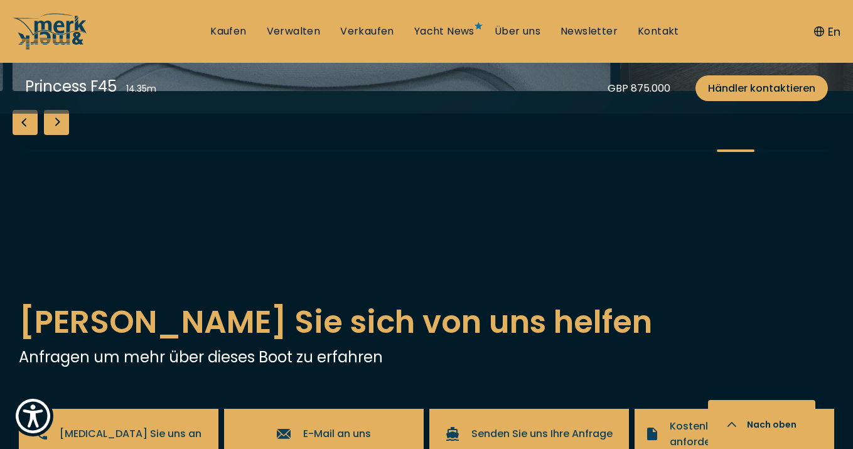
click at [63, 135] on div "Next slide" at bounding box center [56, 122] width 25 height 25
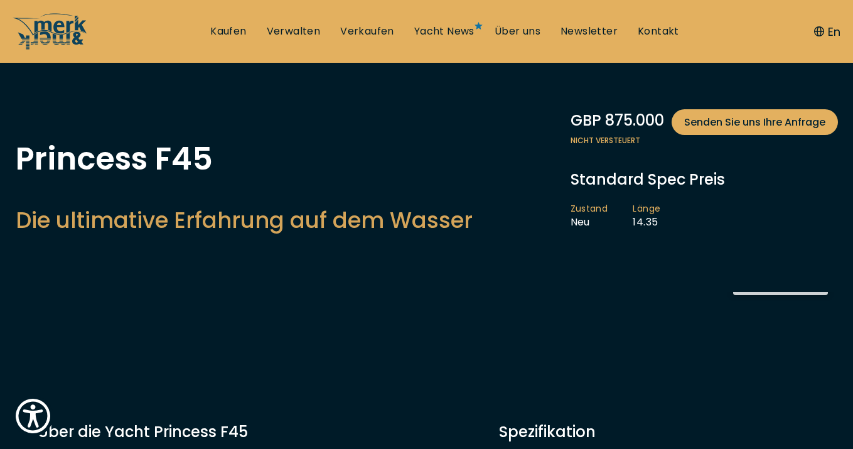
scroll to position [33, 0]
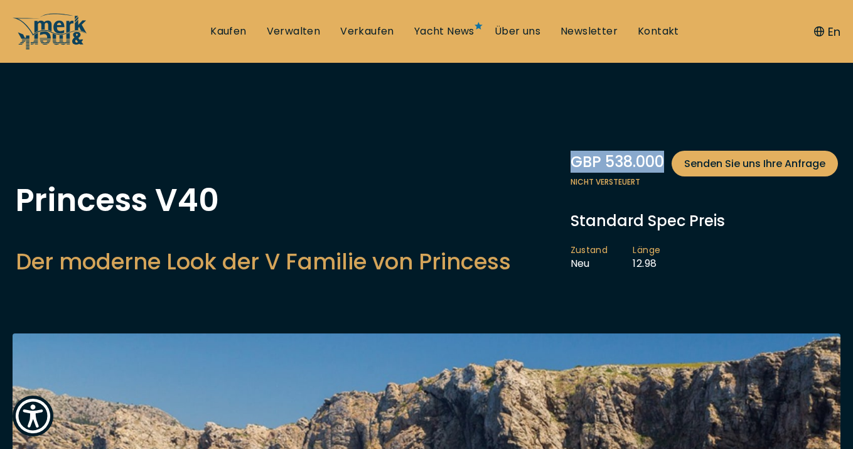
drag, startPoint x: 564, startPoint y: 161, endPoint x: 661, endPoint y: 165, distance: 96.8
click at [661, 165] on div "Princess V40 Der moderne Look der V Familie von Princess GBP 538.000 Senden Sie…" at bounding box center [427, 217] width 848 height 132
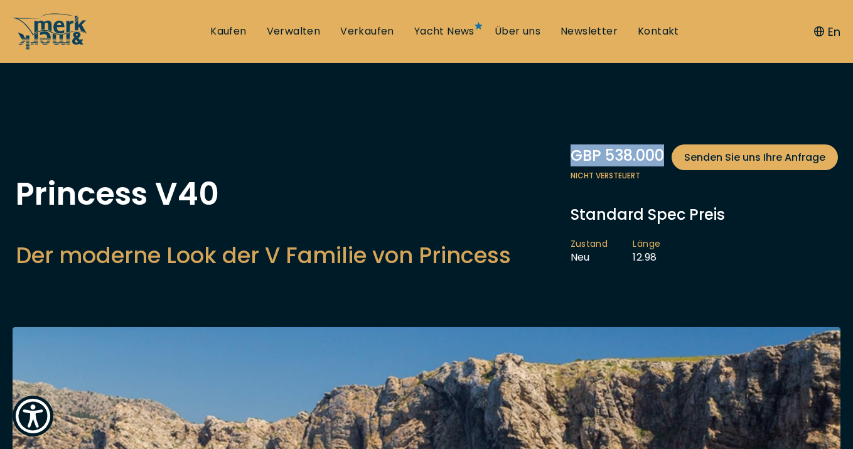
scroll to position [8, 0]
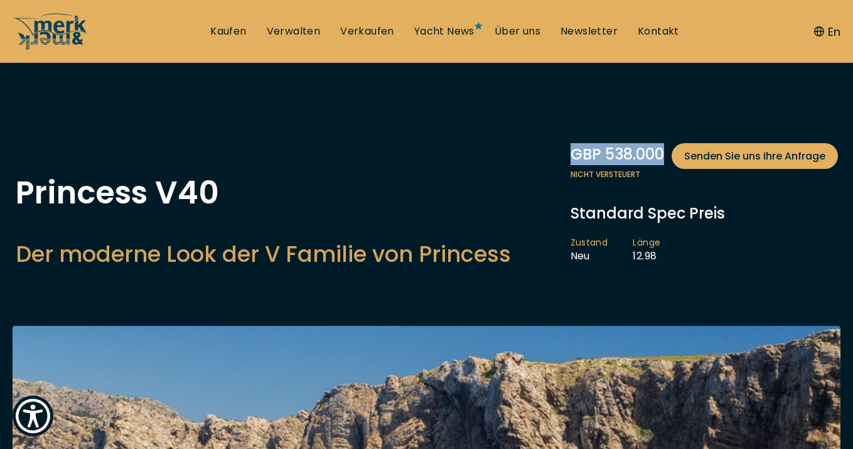
copy div "GBP 538.000"
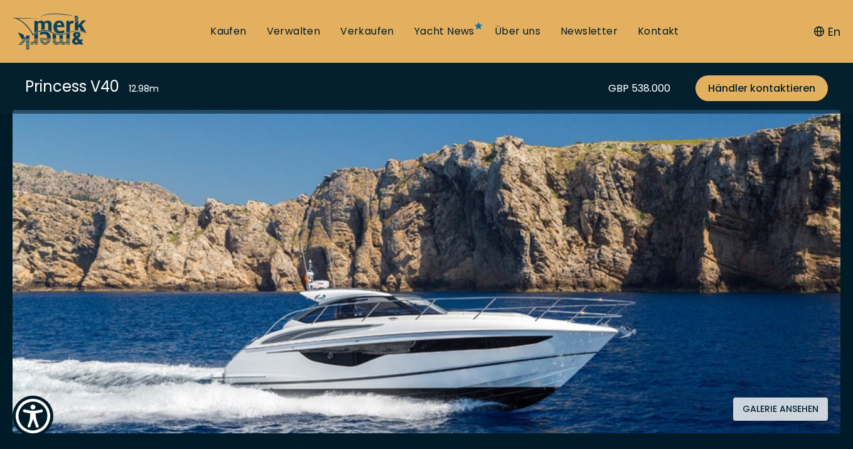
scroll to position [225, 0]
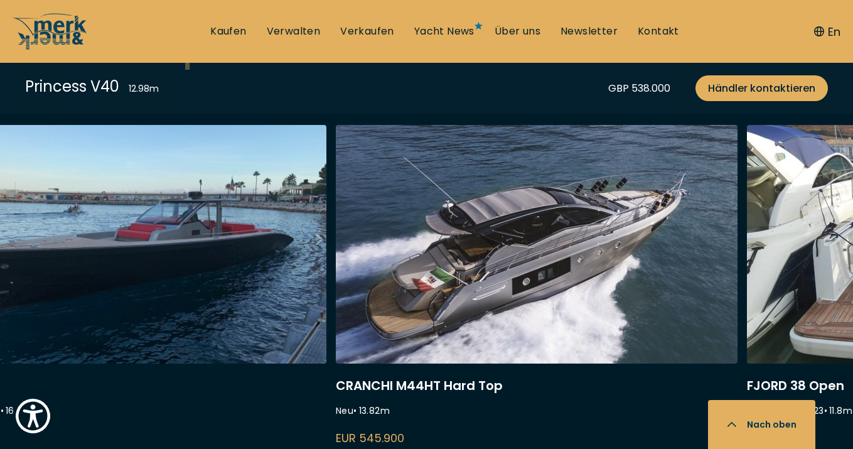
scroll to position [3345, 0]
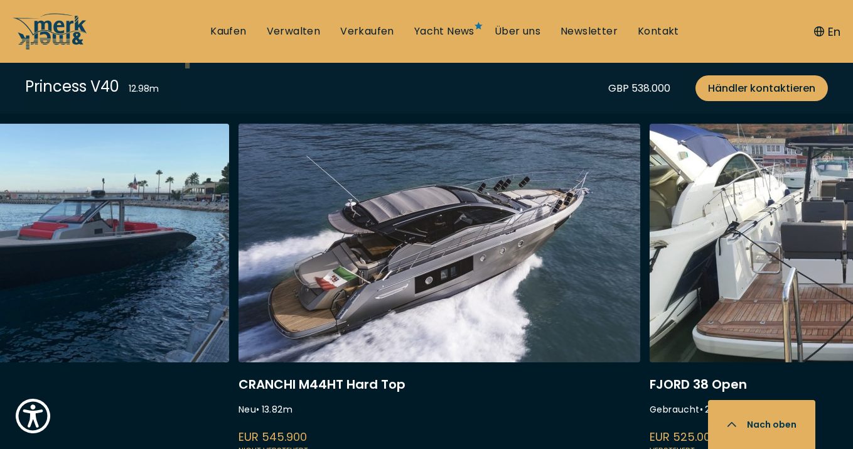
click at [510, 228] on link at bounding box center [440, 291] width 402 height 335
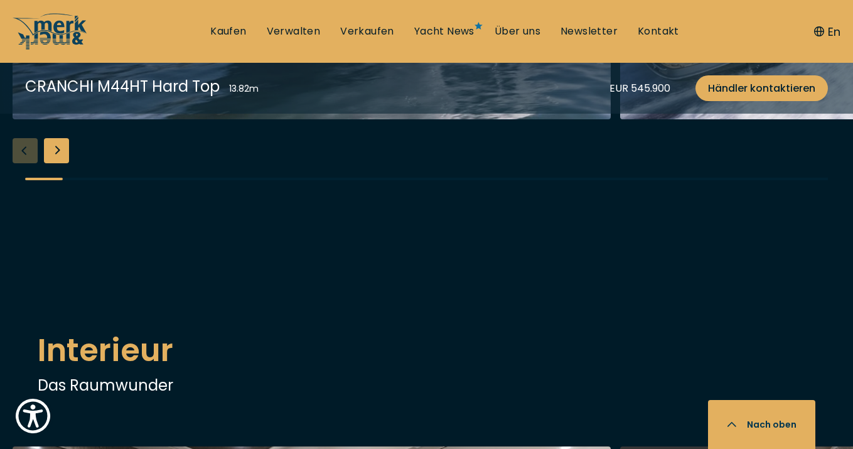
scroll to position [1577, 0]
click at [58, 163] on div "Next slide" at bounding box center [56, 150] width 25 height 25
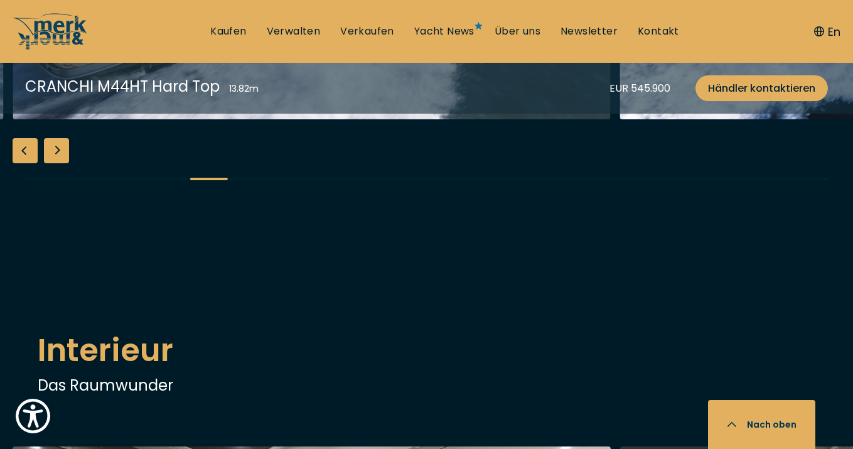
click at [58, 163] on div "Next slide" at bounding box center [56, 150] width 25 height 25
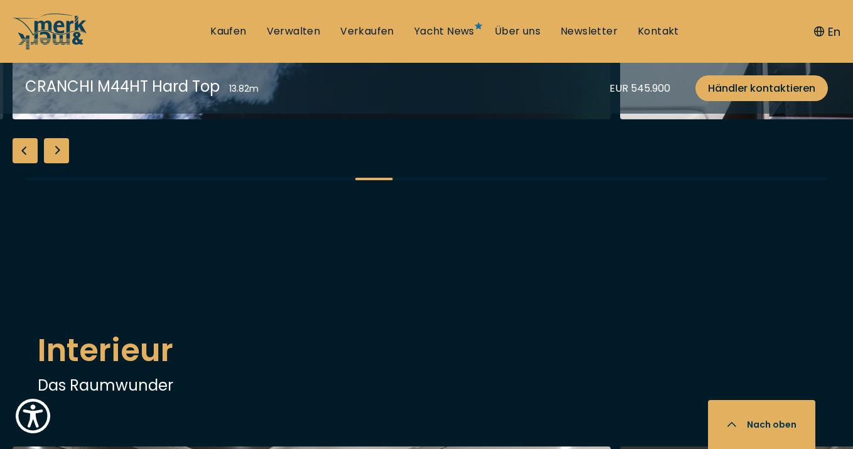
click at [58, 163] on div "Next slide" at bounding box center [56, 150] width 25 height 25
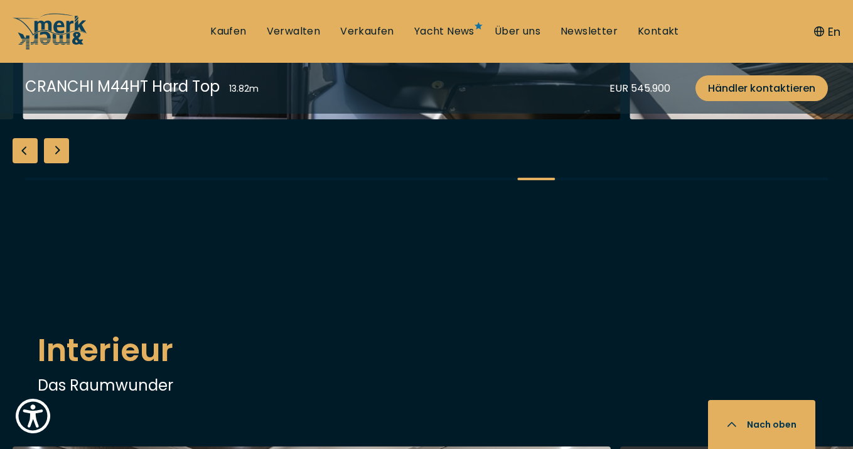
scroll to position [1578, 0]
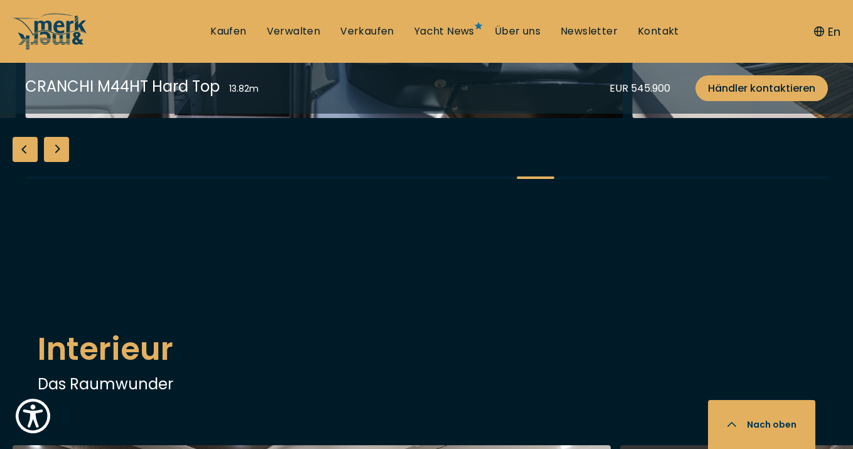
click at [55, 162] on div "Next slide" at bounding box center [56, 149] width 25 height 25
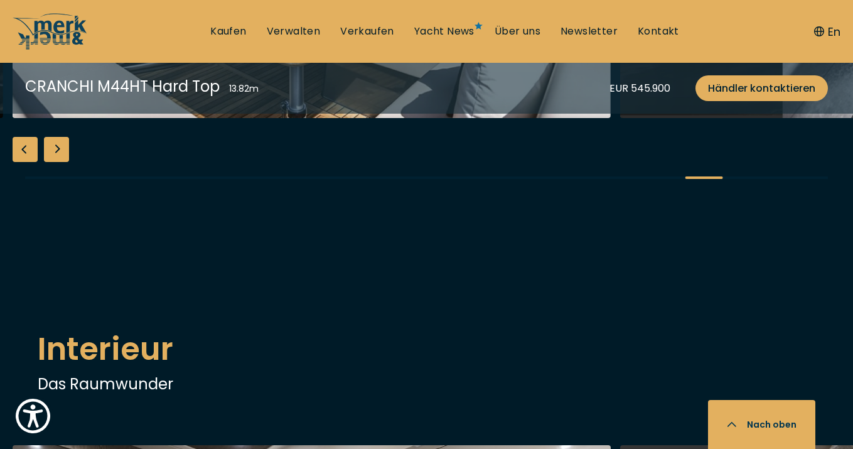
click at [55, 162] on div "Next slide" at bounding box center [56, 149] width 25 height 25
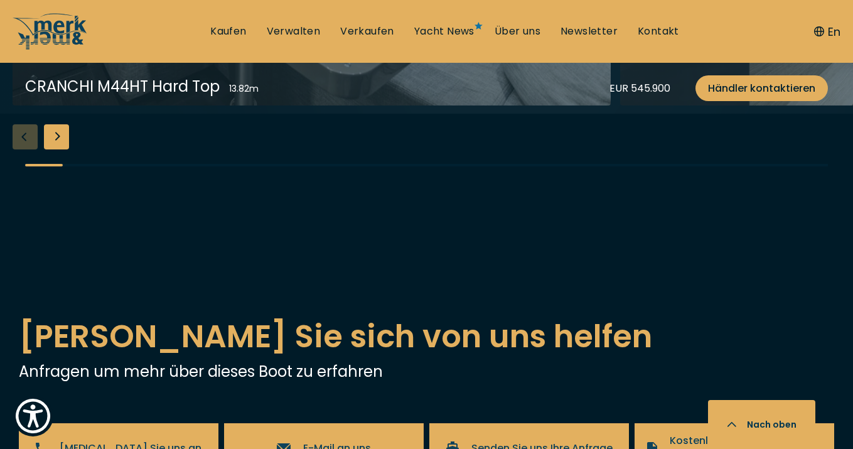
scroll to position [2320, 0]
click at [60, 149] on div "Next slide" at bounding box center [56, 136] width 25 height 25
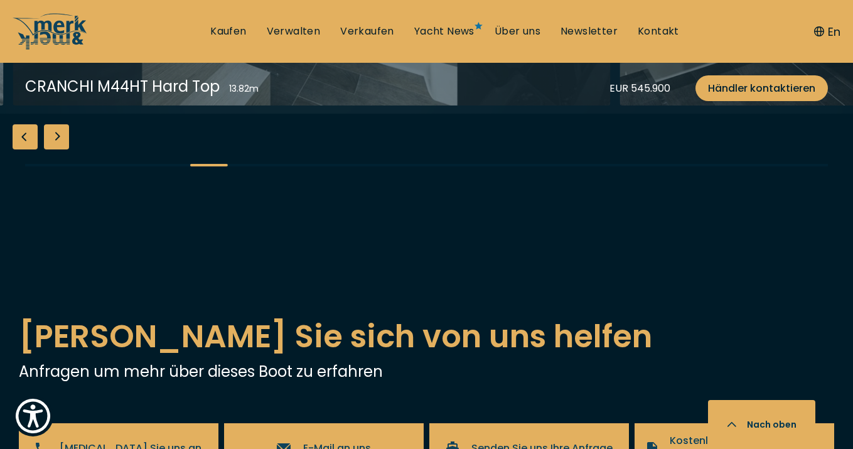
click at [60, 149] on div "Next slide" at bounding box center [56, 136] width 25 height 25
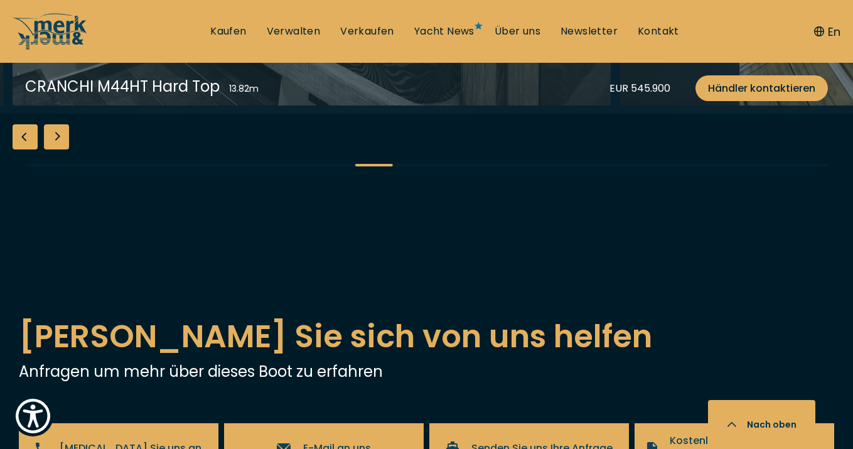
click at [60, 149] on div "Next slide" at bounding box center [56, 136] width 25 height 25
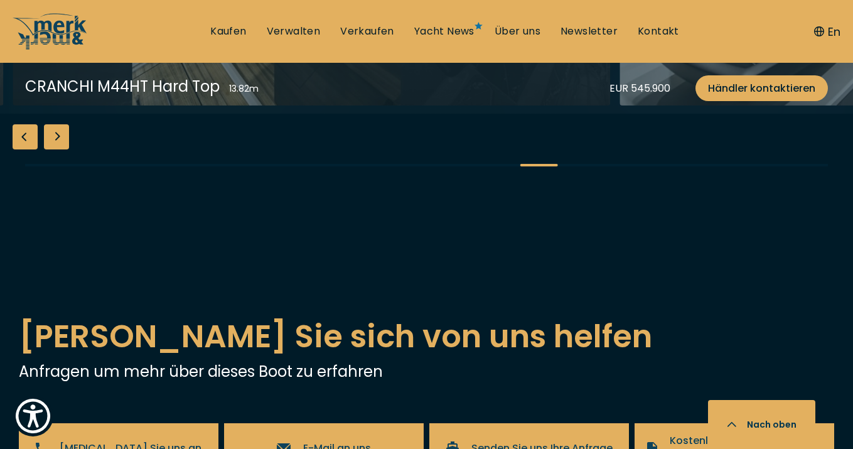
click at [60, 149] on div "Next slide" at bounding box center [56, 136] width 25 height 25
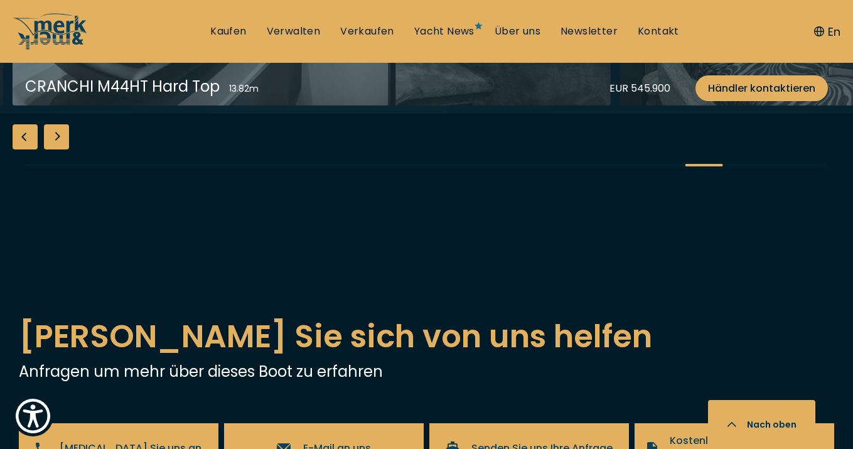
click at [60, 149] on div "Next slide" at bounding box center [56, 136] width 25 height 25
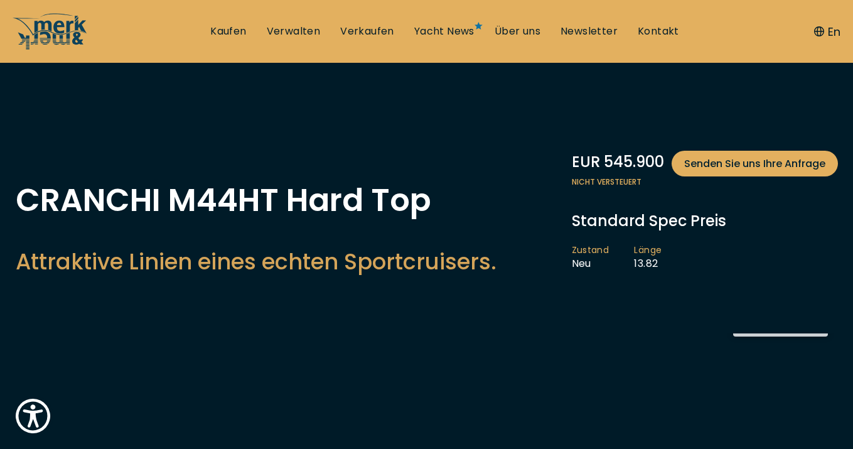
scroll to position [0, 0]
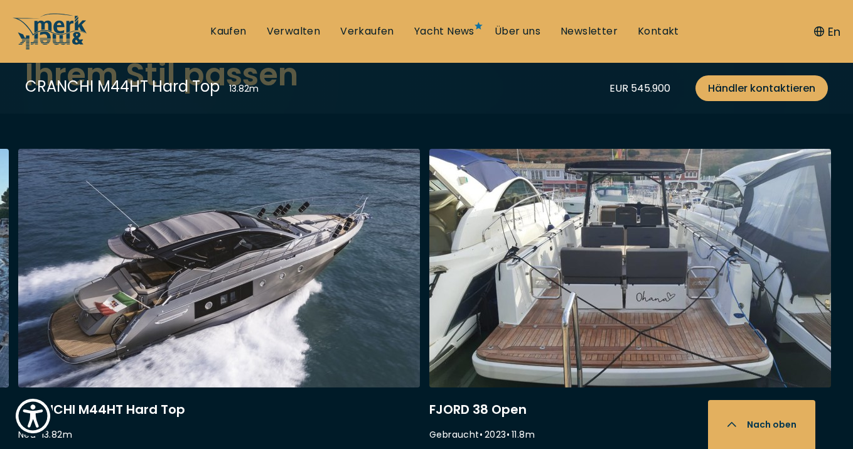
scroll to position [3230, 0]
